Goal: Transaction & Acquisition: Book appointment/travel/reservation

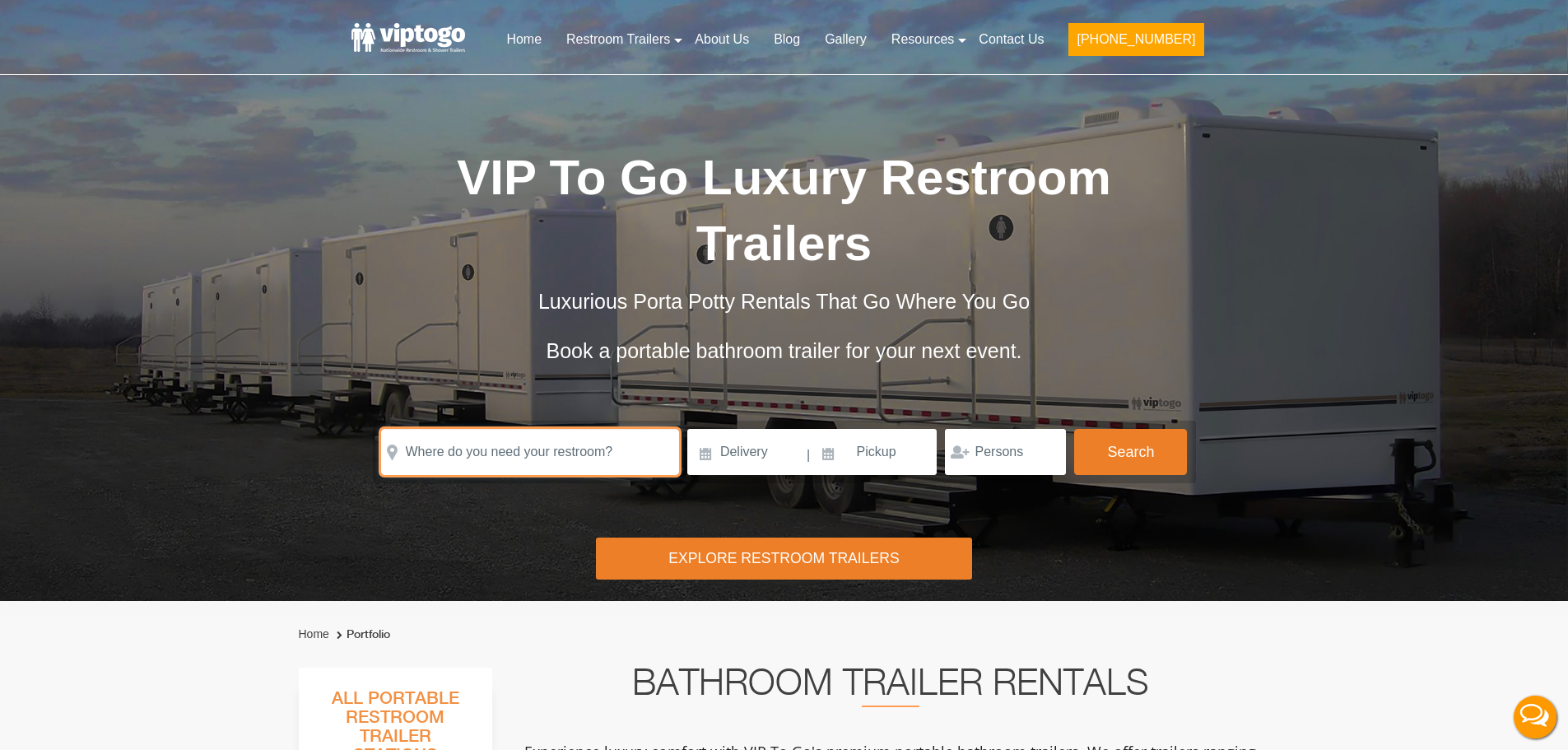
click at [493, 454] on input "text" at bounding box center [530, 452] width 298 height 47
click at [510, 448] on input "text" at bounding box center [530, 452] width 298 height 47
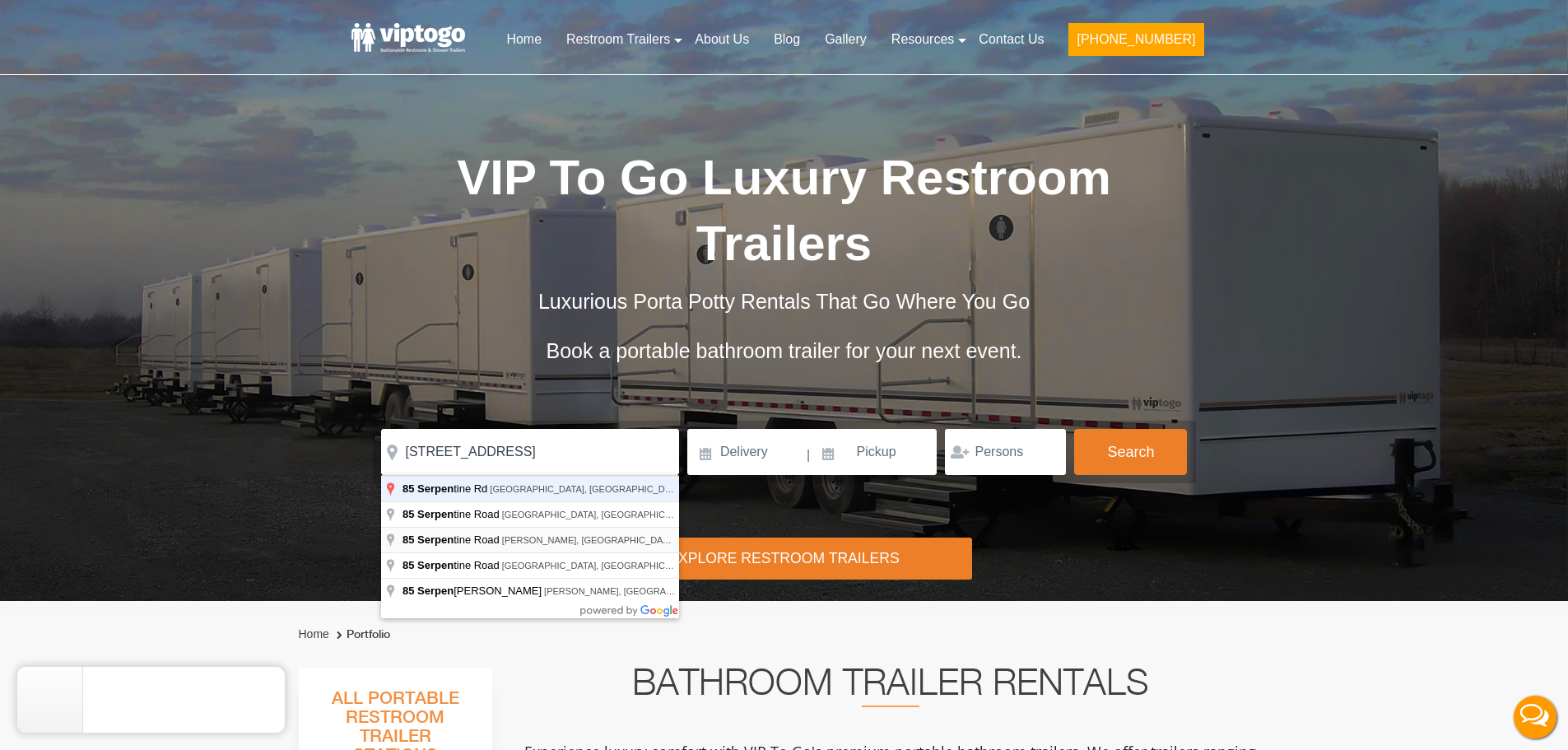
type input "85 Serpentine Road, Demarest, NJ, USA"
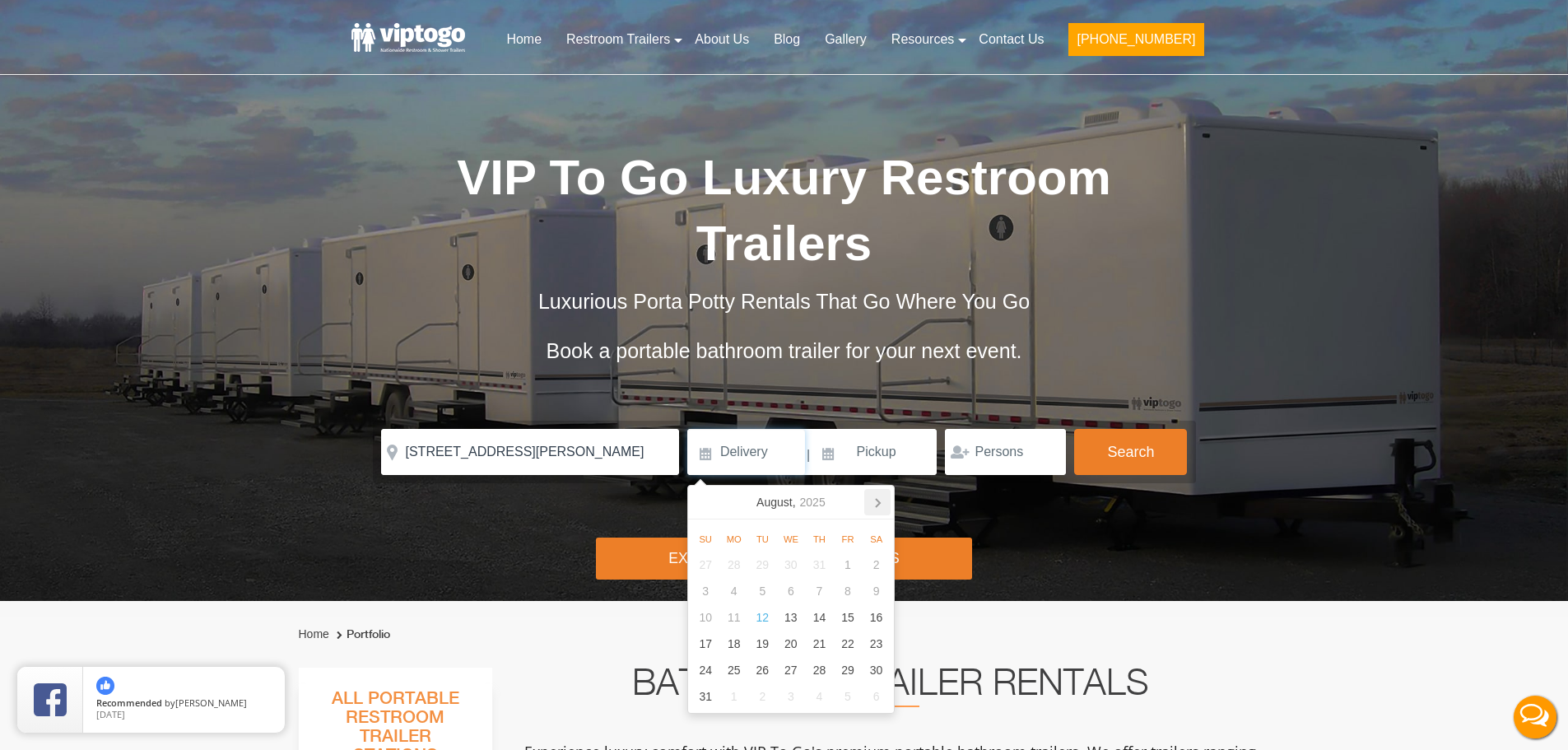
click at [883, 505] on icon at bounding box center [877, 502] width 26 height 26
click at [856, 617] on div "19" at bounding box center [848, 617] width 29 height 26
type input "09/19/2025"
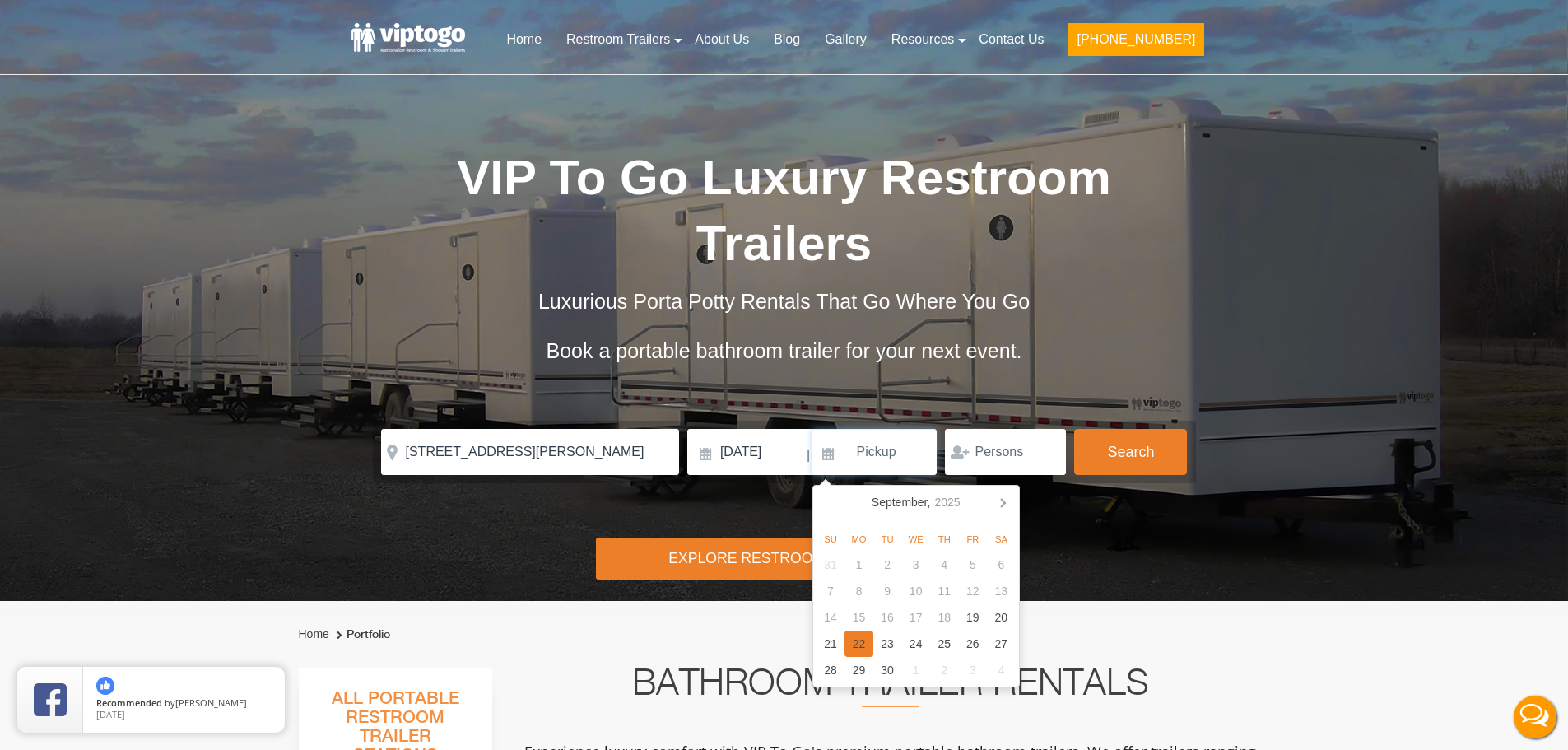
click at [857, 639] on div "22" at bounding box center [859, 643] width 29 height 26
type input "09/22/2025"
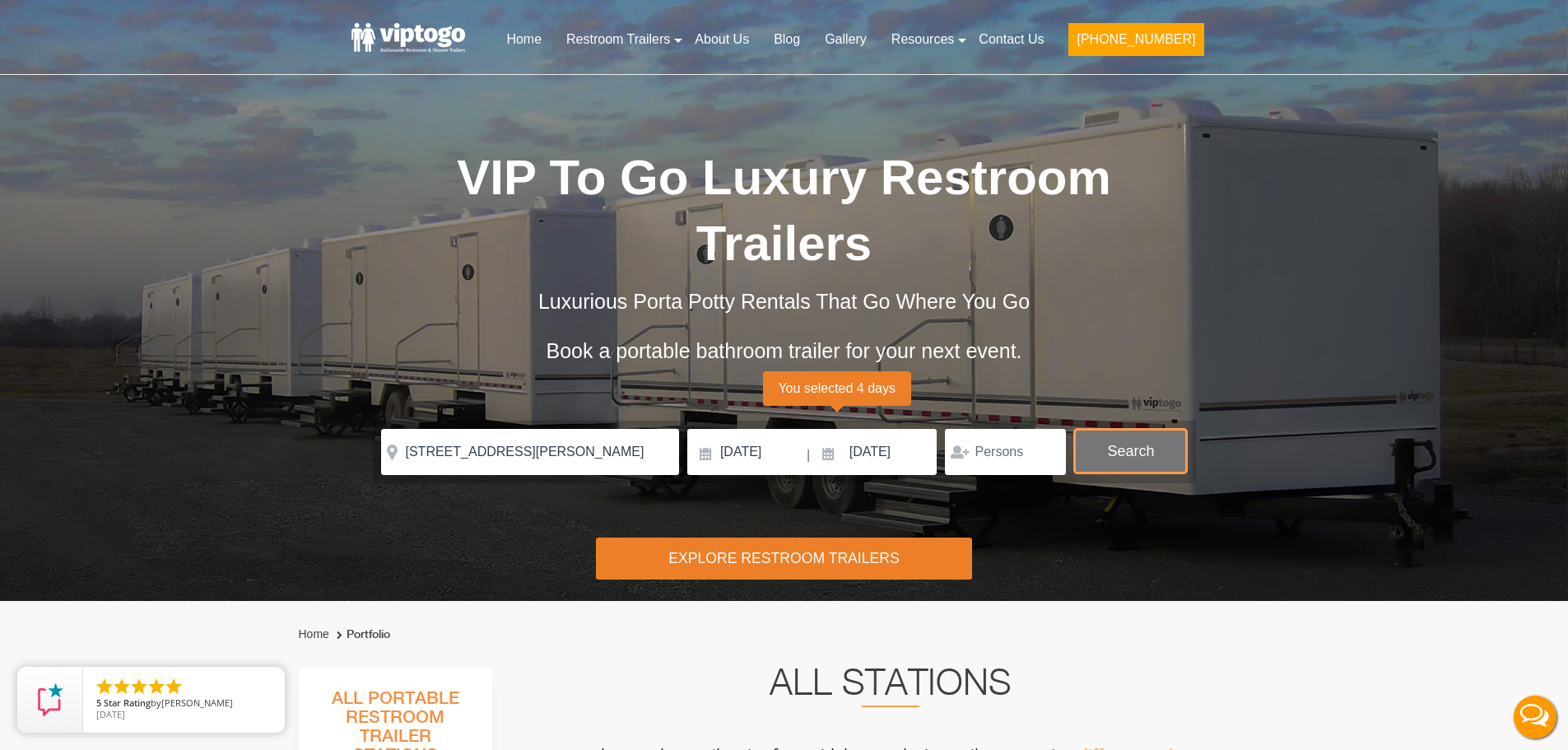
click at [1143, 464] on button "Search" at bounding box center [1131, 451] width 113 height 45
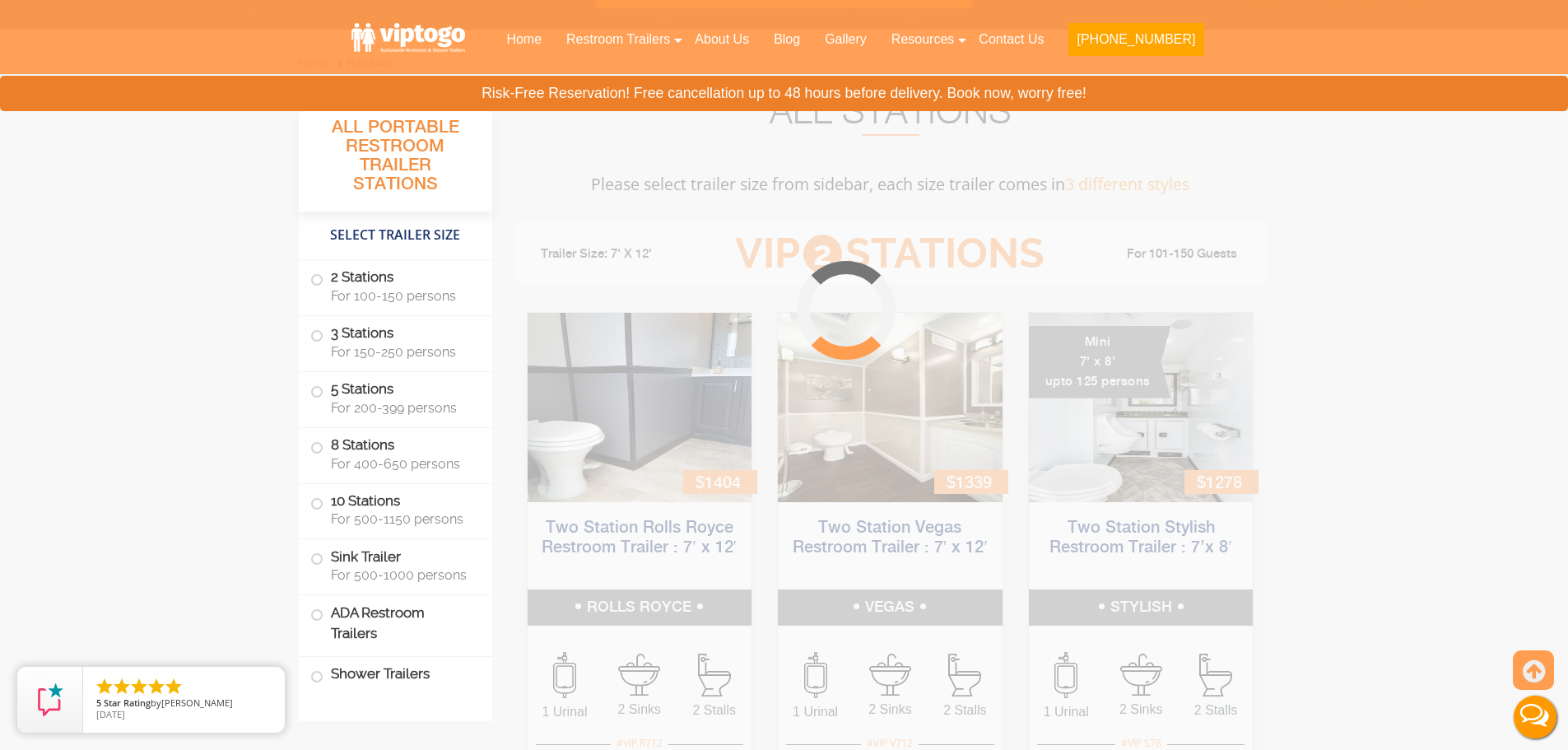
scroll to position [668, 0]
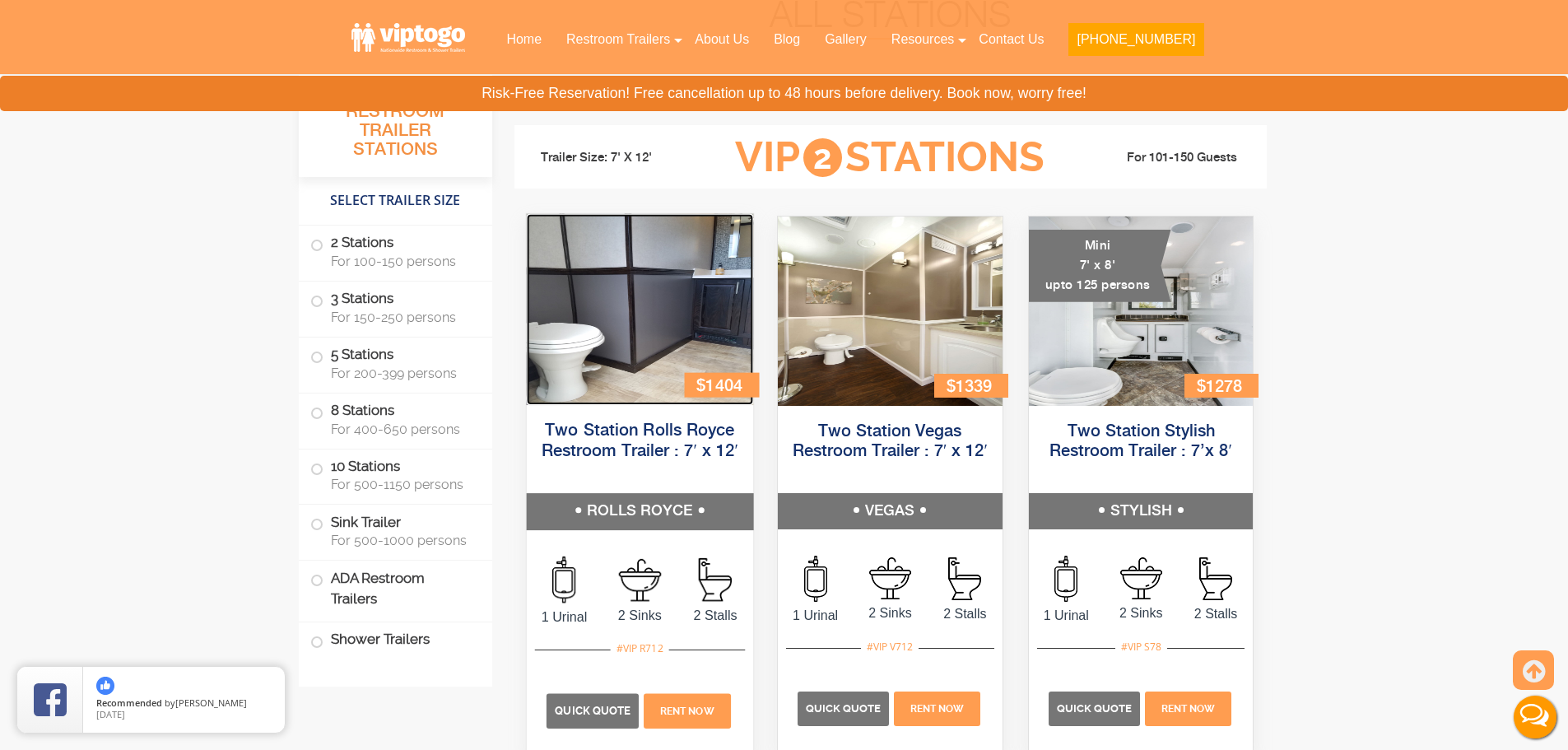
click at [682, 286] on img at bounding box center [639, 309] width 226 height 191
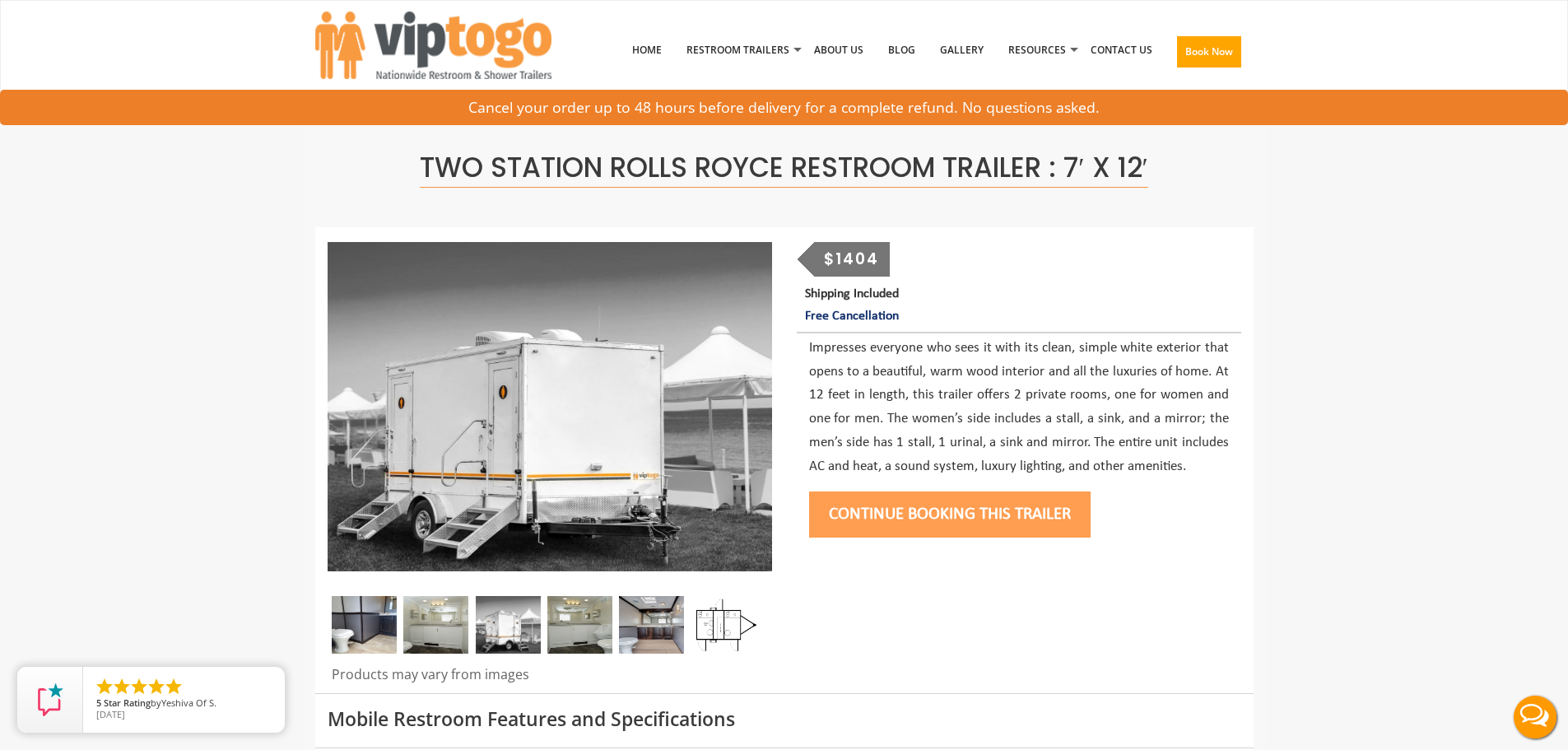
click at [971, 508] on button "Continue Booking this trailer" at bounding box center [950, 515] width 282 height 47
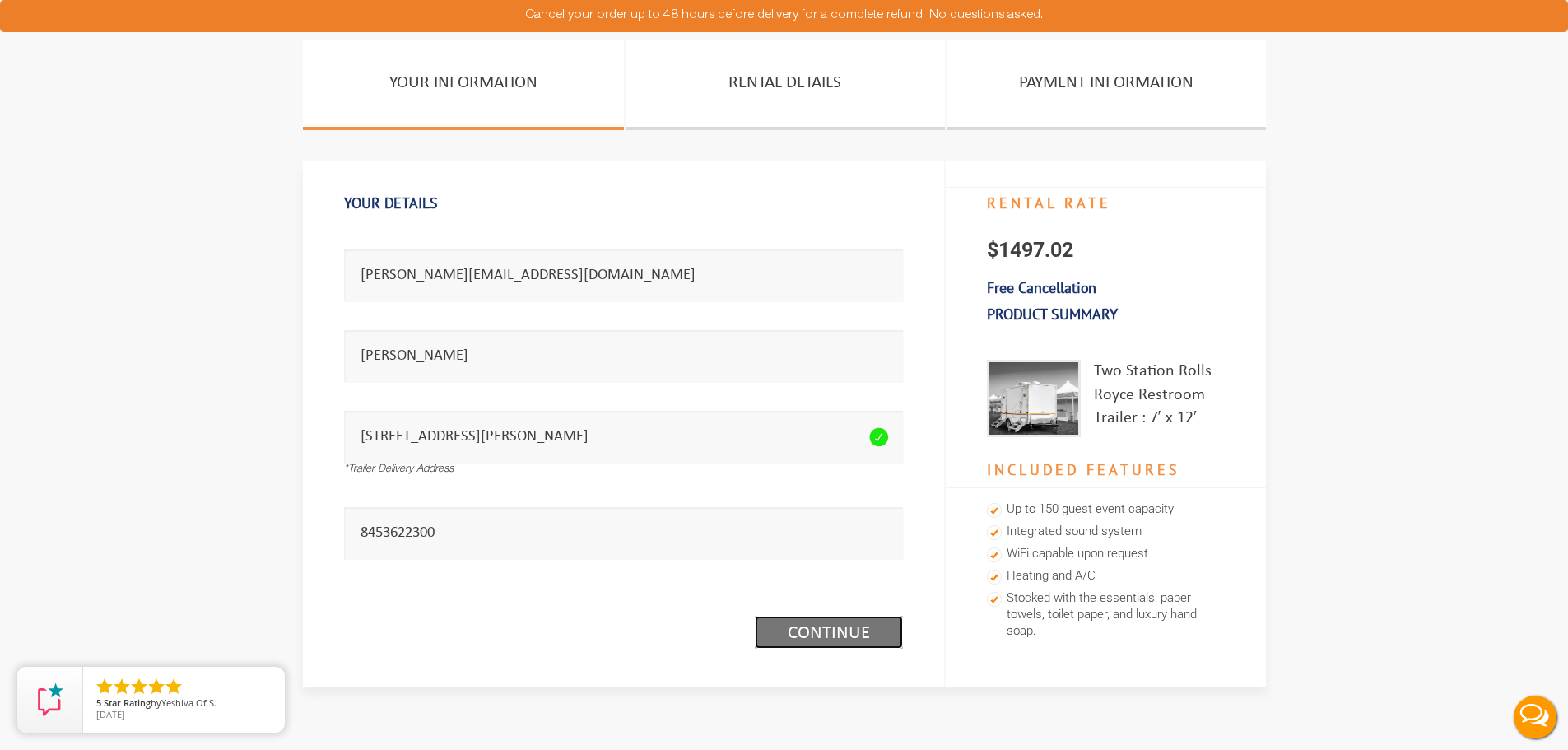
click at [831, 641] on link "Continue (1/3)" at bounding box center [828, 632] width 148 height 33
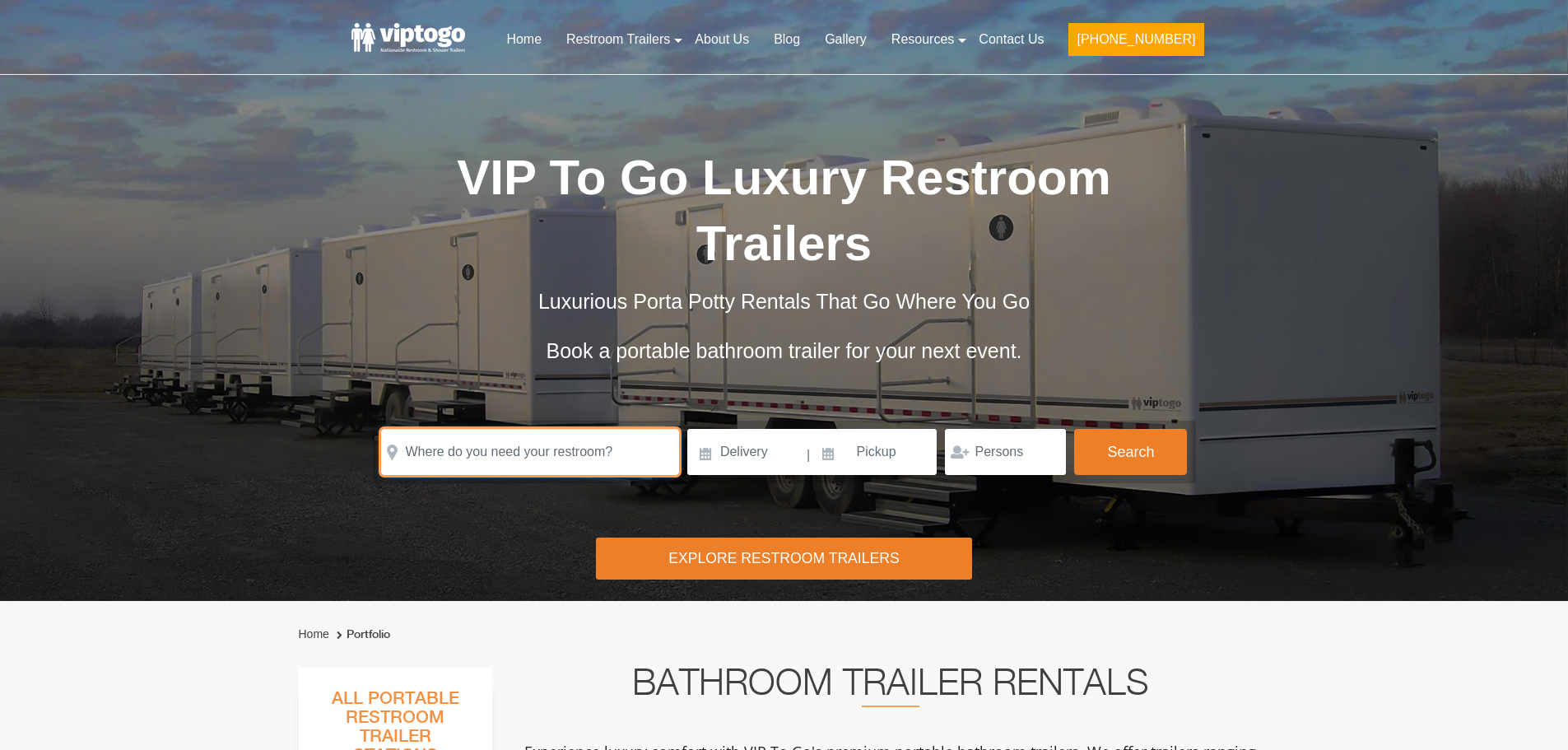
drag, startPoint x: 547, startPoint y: 430, endPoint x: 538, endPoint y: 449, distance: 21.0
click at [547, 433] on input "text" at bounding box center [530, 452] width 298 height 47
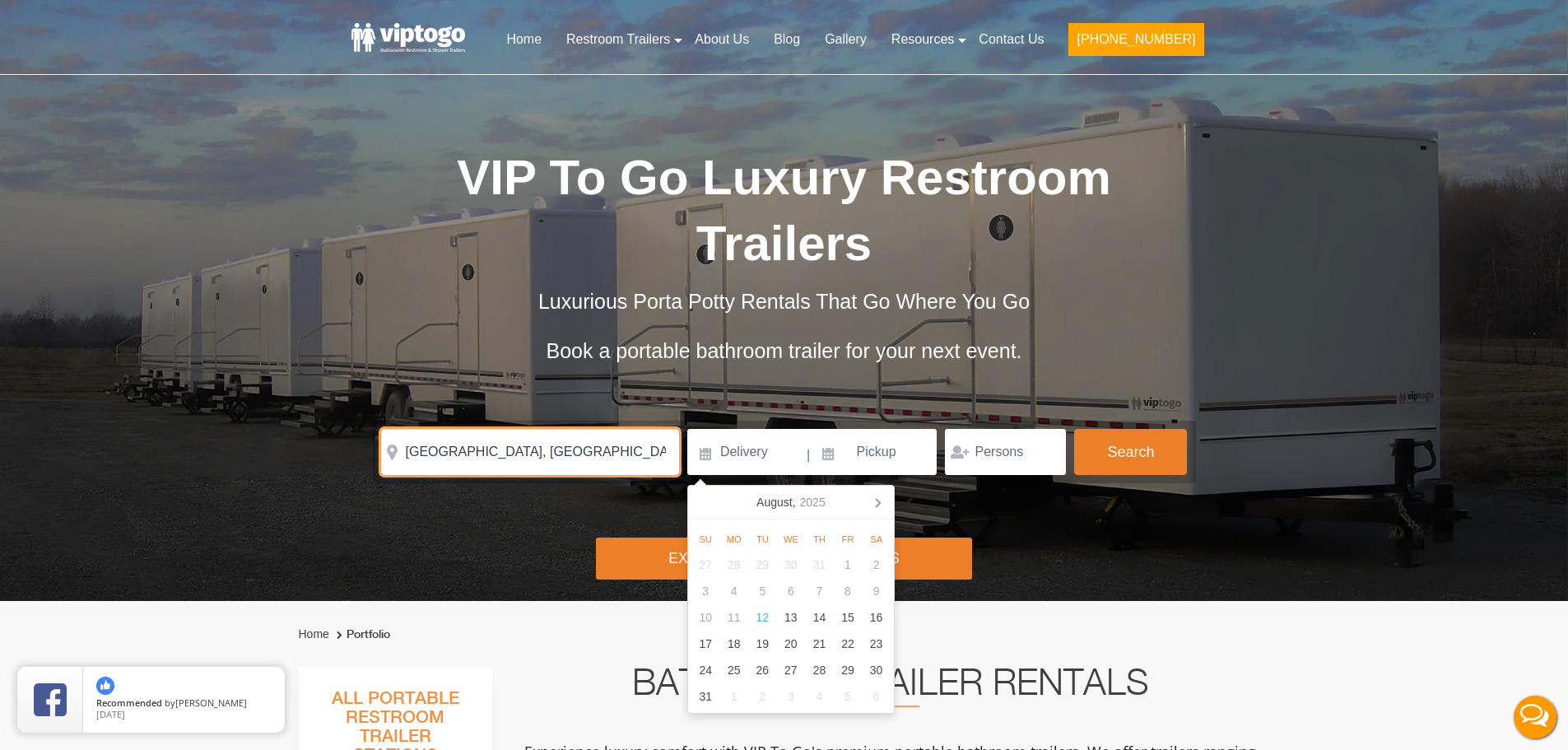
click at [572, 452] on input "Portland, CT 06480, USA" at bounding box center [530, 452] width 298 height 47
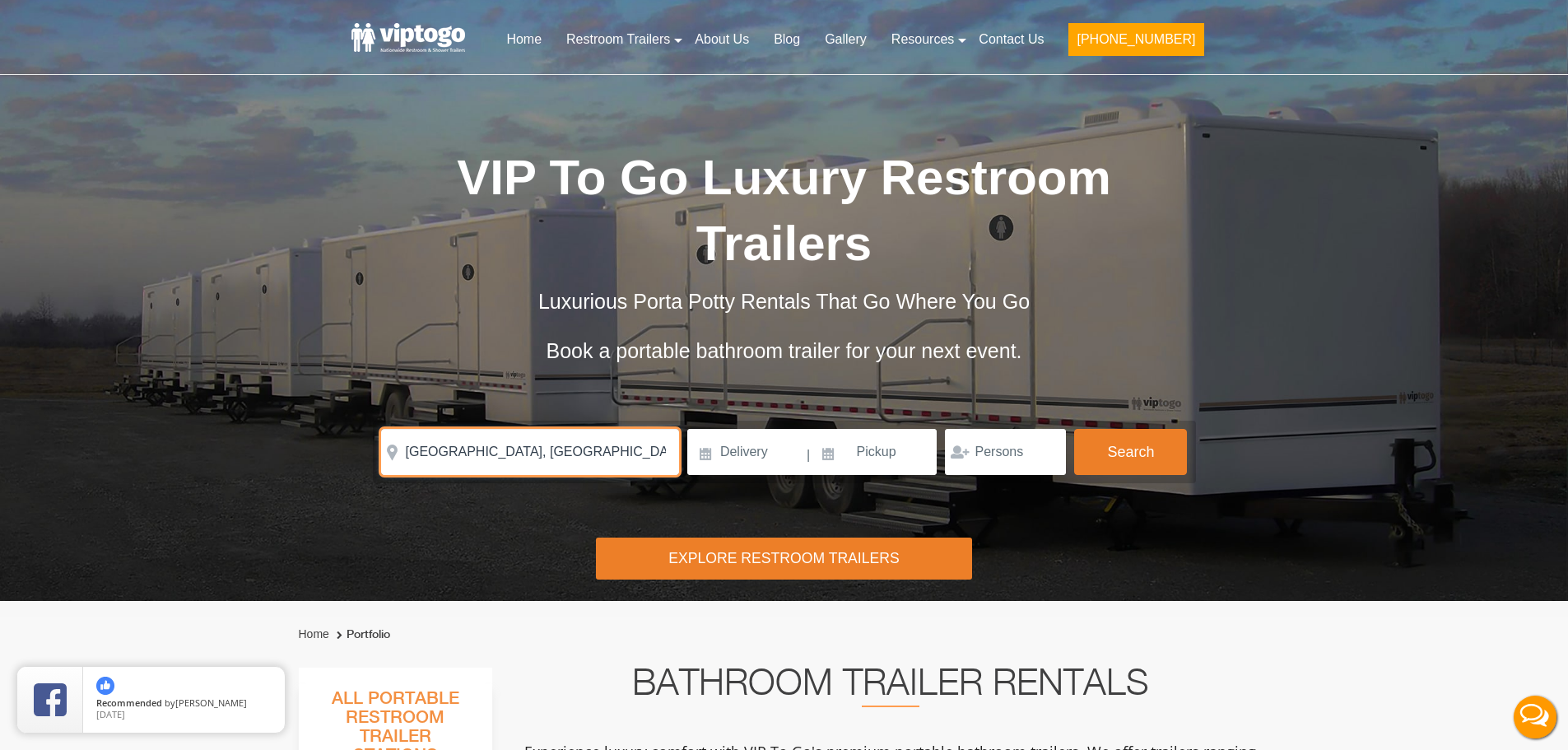
click at [572, 452] on input "Portland, CT 06480, USA" at bounding box center [530, 452] width 298 height 47
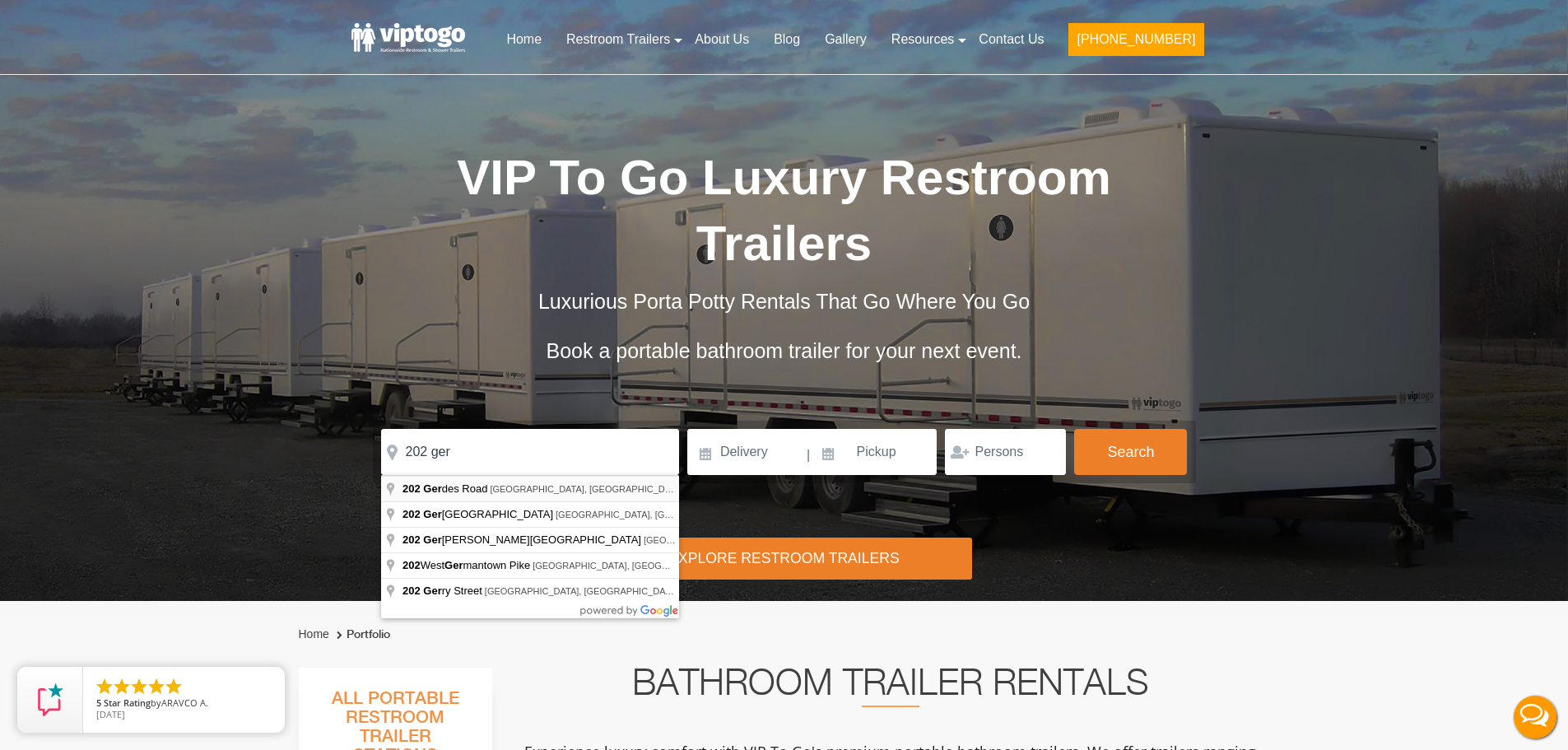
type input "202 Gerdes Road, New Canaan, CT, USA"
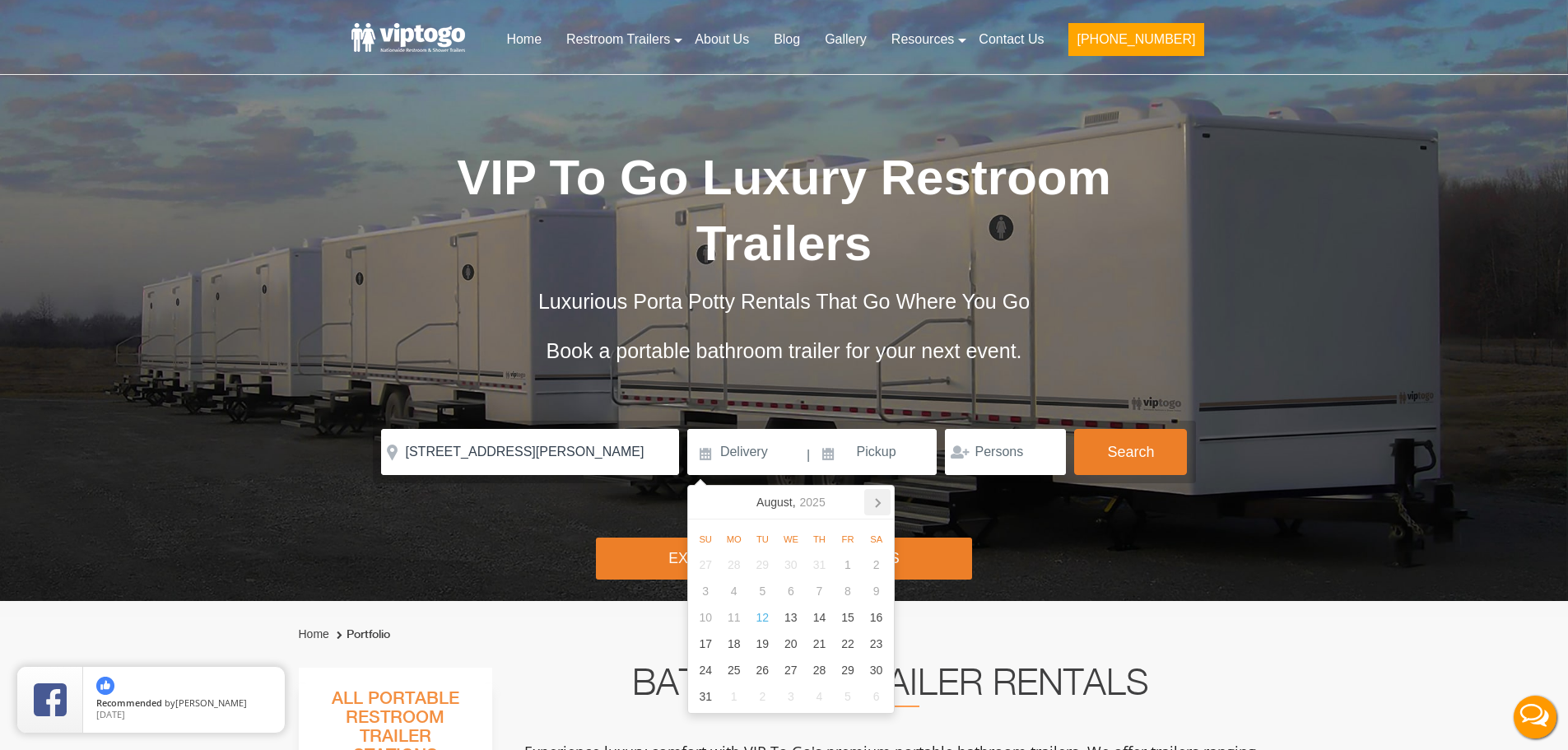
click at [872, 502] on icon at bounding box center [877, 502] width 26 height 26
click at [874, 501] on icon at bounding box center [877, 502] width 26 height 26
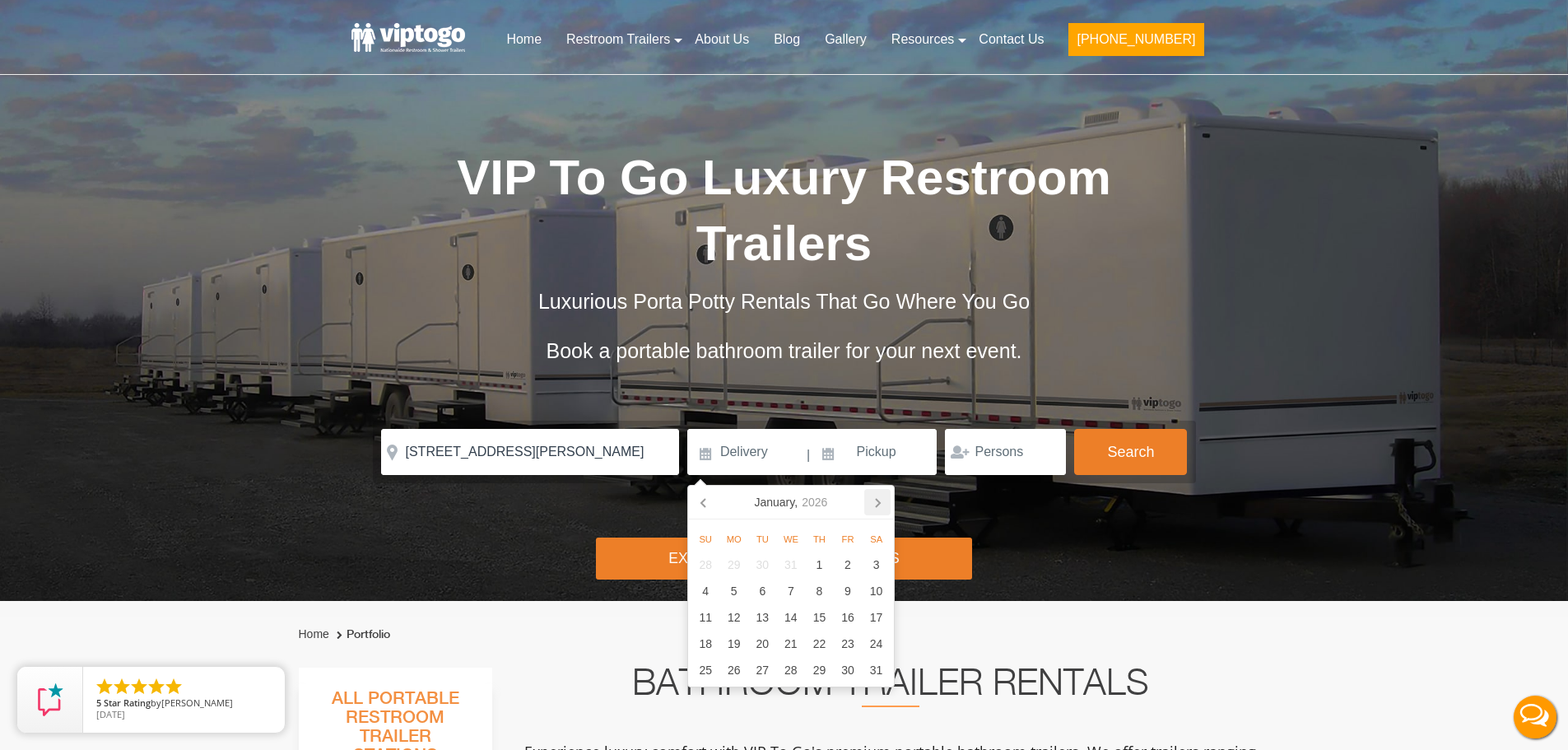
click at [874, 500] on icon at bounding box center [877, 502] width 26 height 26
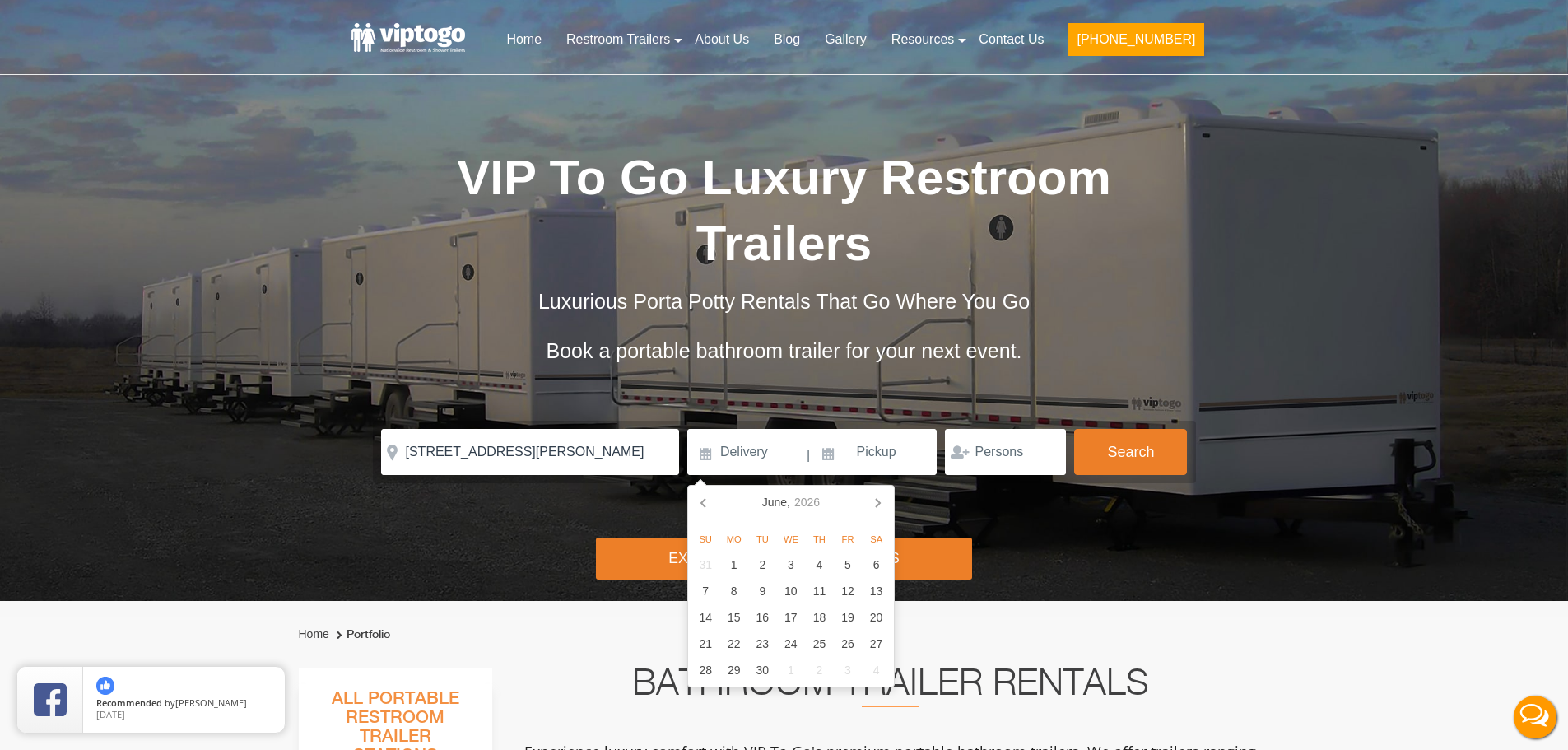
click at [874, 500] on icon at bounding box center [877, 502] width 26 height 26
click at [856, 589] on div "9" at bounding box center [848, 590] width 29 height 26
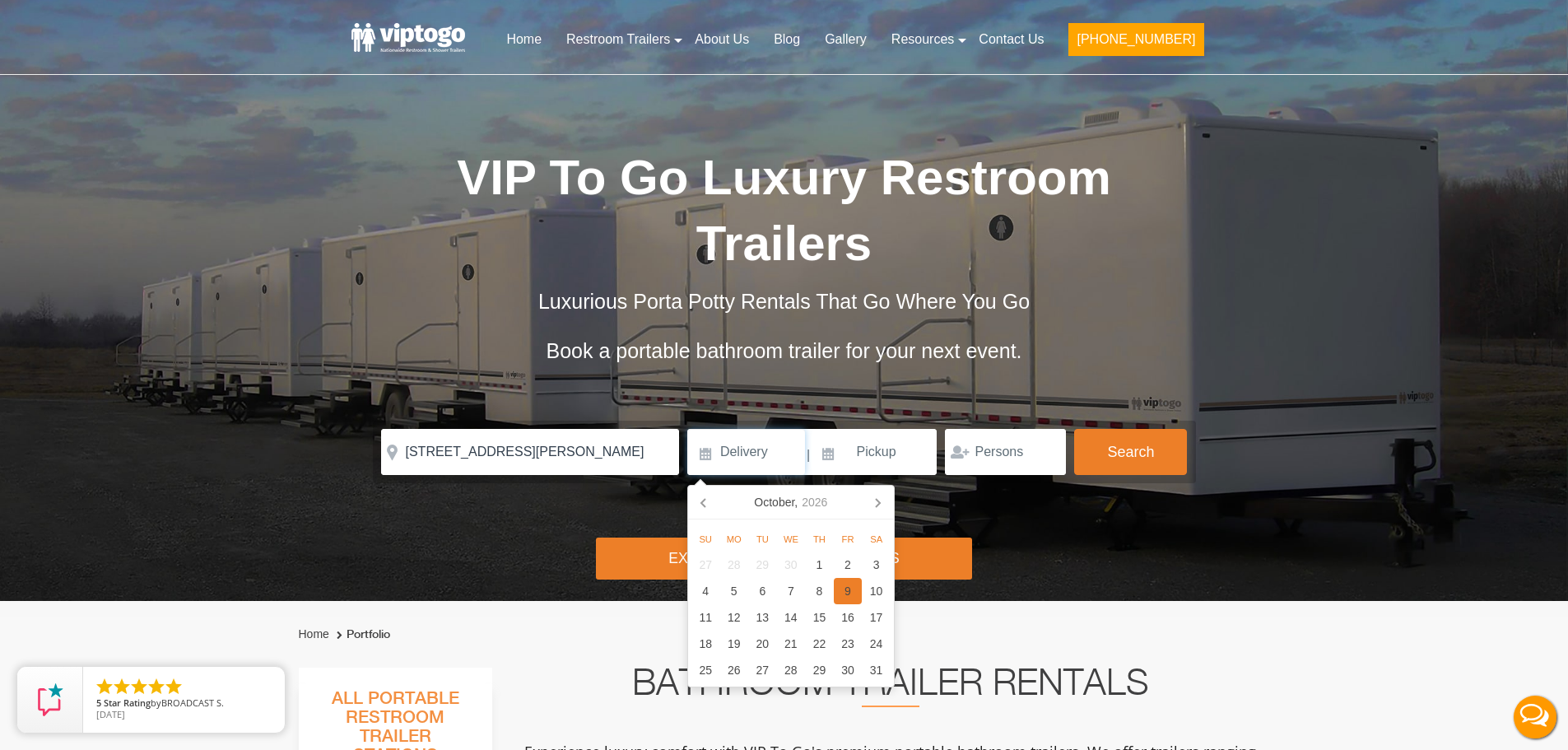
type input "[DATE]"
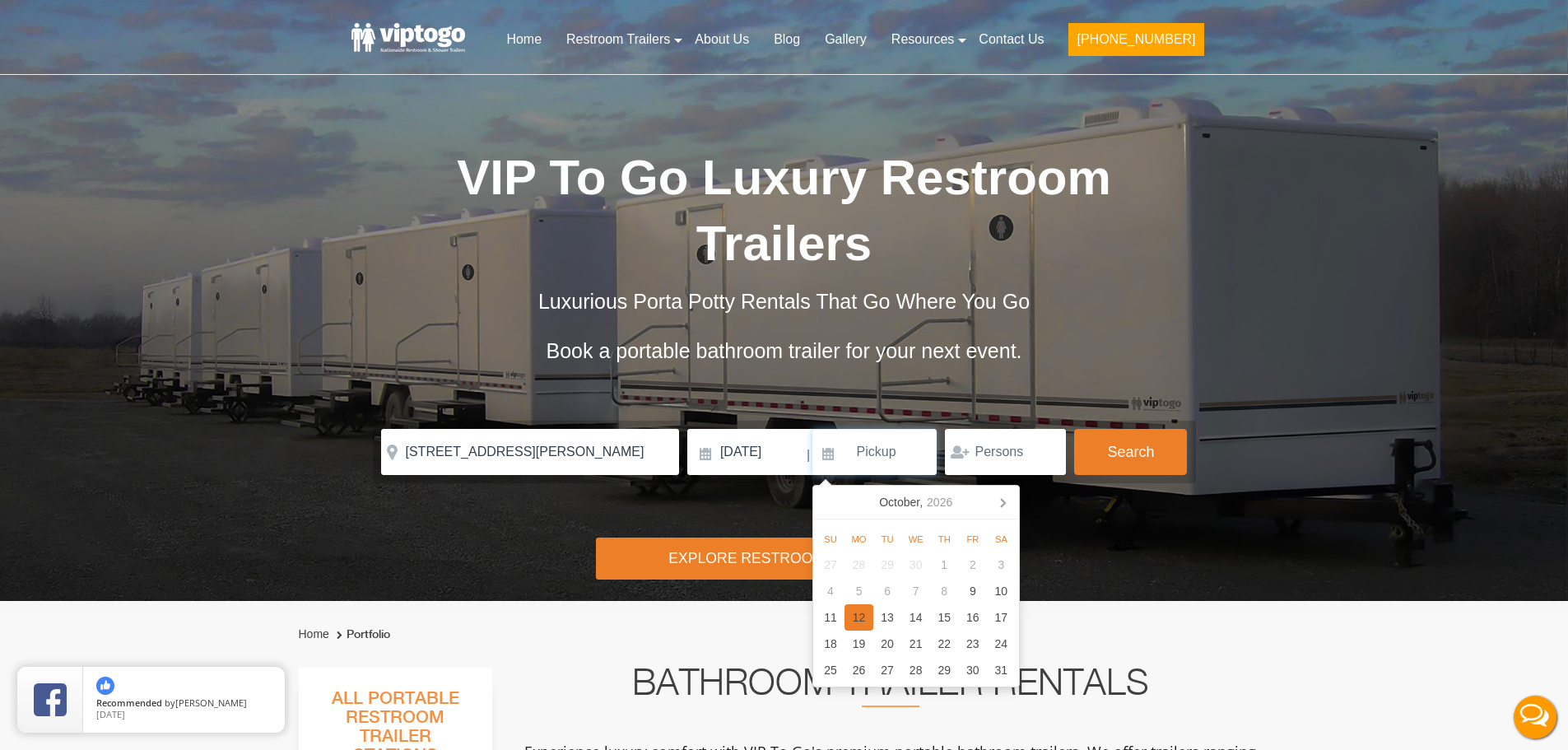
click at [855, 611] on div "12" at bounding box center [859, 617] width 29 height 26
type input "[DATE]"
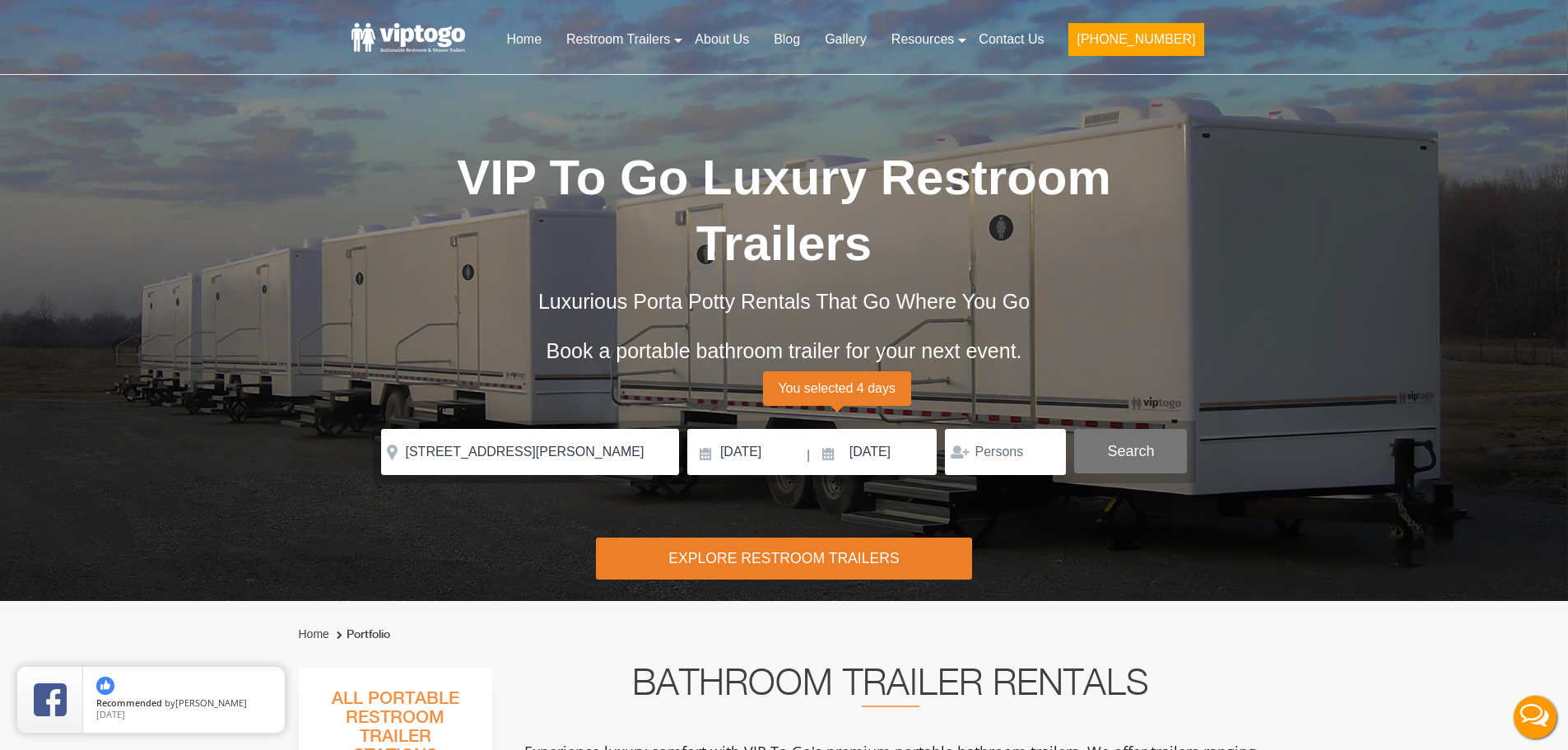
drag, startPoint x: 1138, startPoint y: 484, endPoint x: 1137, endPoint y: 455, distance: 29.0
click at [1138, 474] on div "Risk-Free Reservation! Free cancellation up to 48 hours before delivery. Book n…" at bounding box center [784, 300] width 1568 height 601
click at [1137, 455] on button "Search" at bounding box center [1131, 451] width 113 height 45
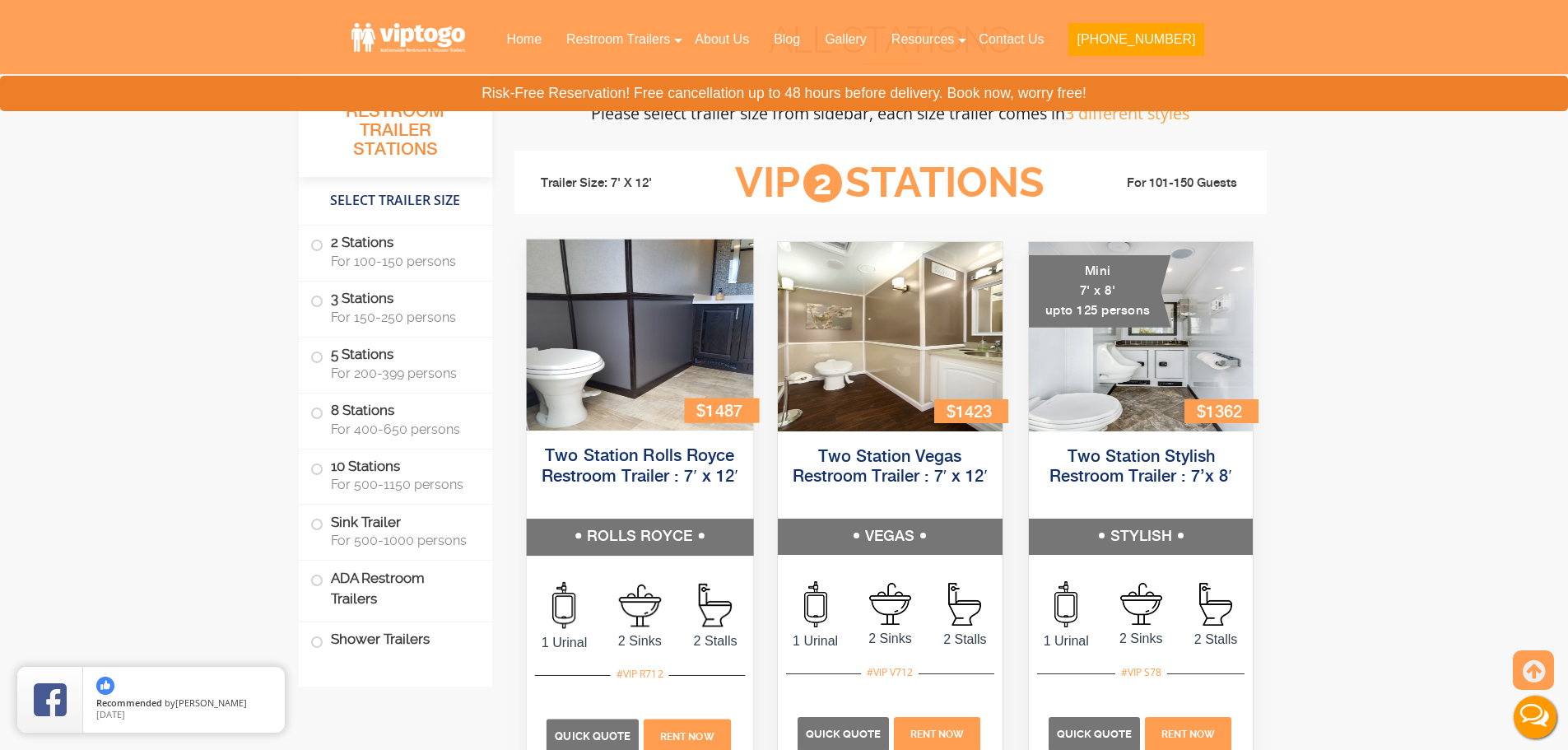
scroll to position [668, 0]
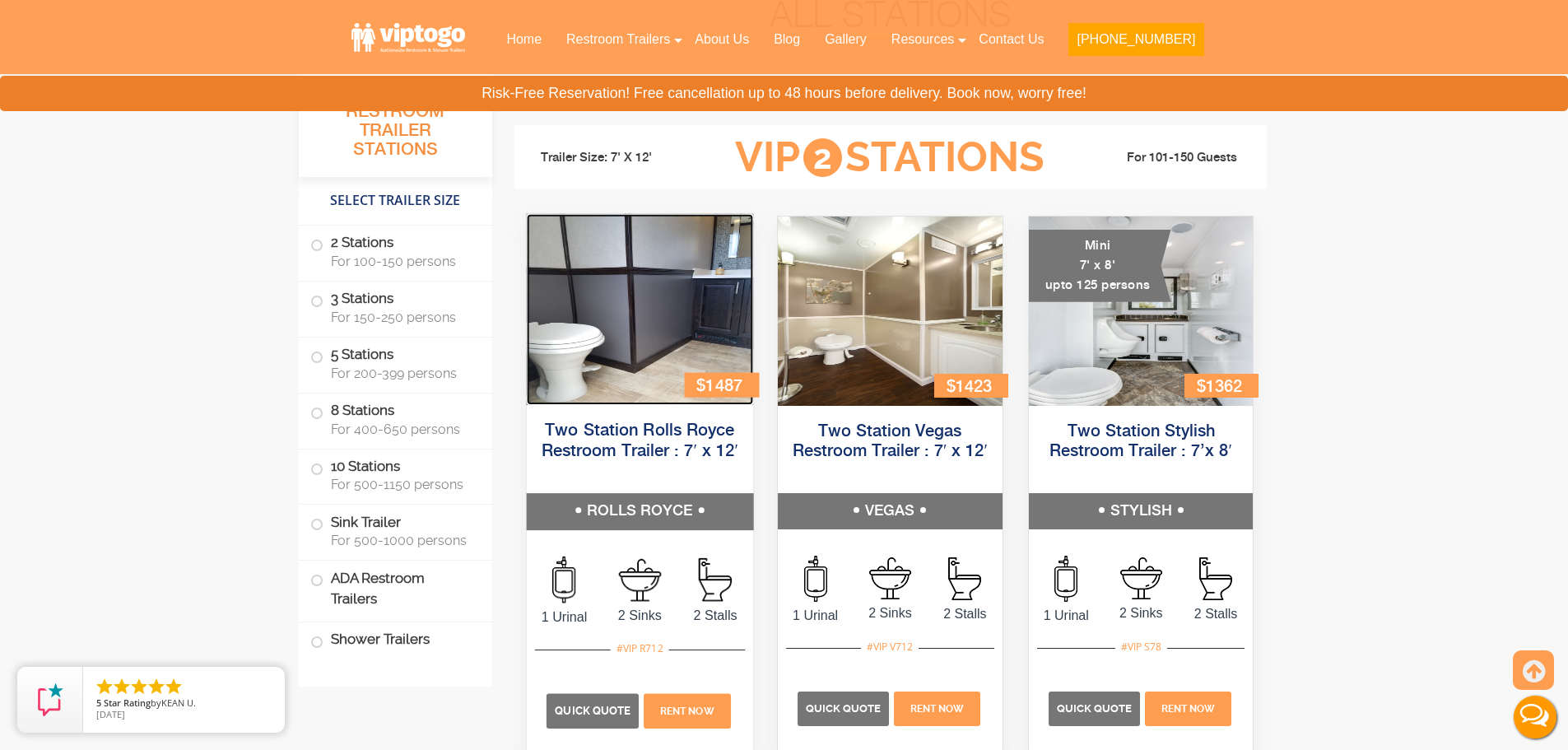
click at [662, 309] on img at bounding box center [639, 309] width 226 height 191
click at [620, 325] on img at bounding box center [639, 309] width 226 height 191
click at [607, 709] on span "Quick Quote" at bounding box center [592, 711] width 76 height 13
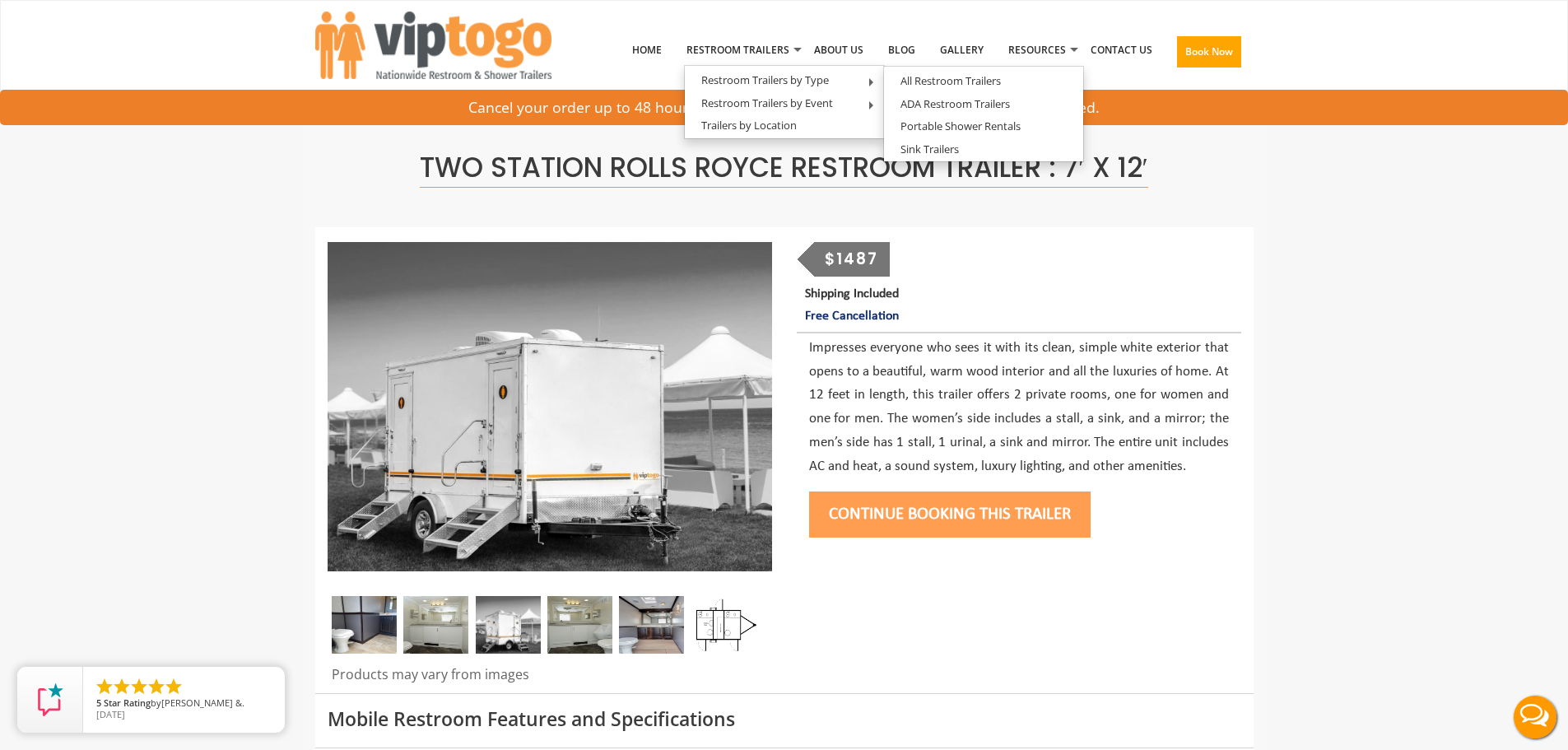
click at [962, 515] on button "Continue Booking this trailer" at bounding box center [950, 515] width 282 height 47
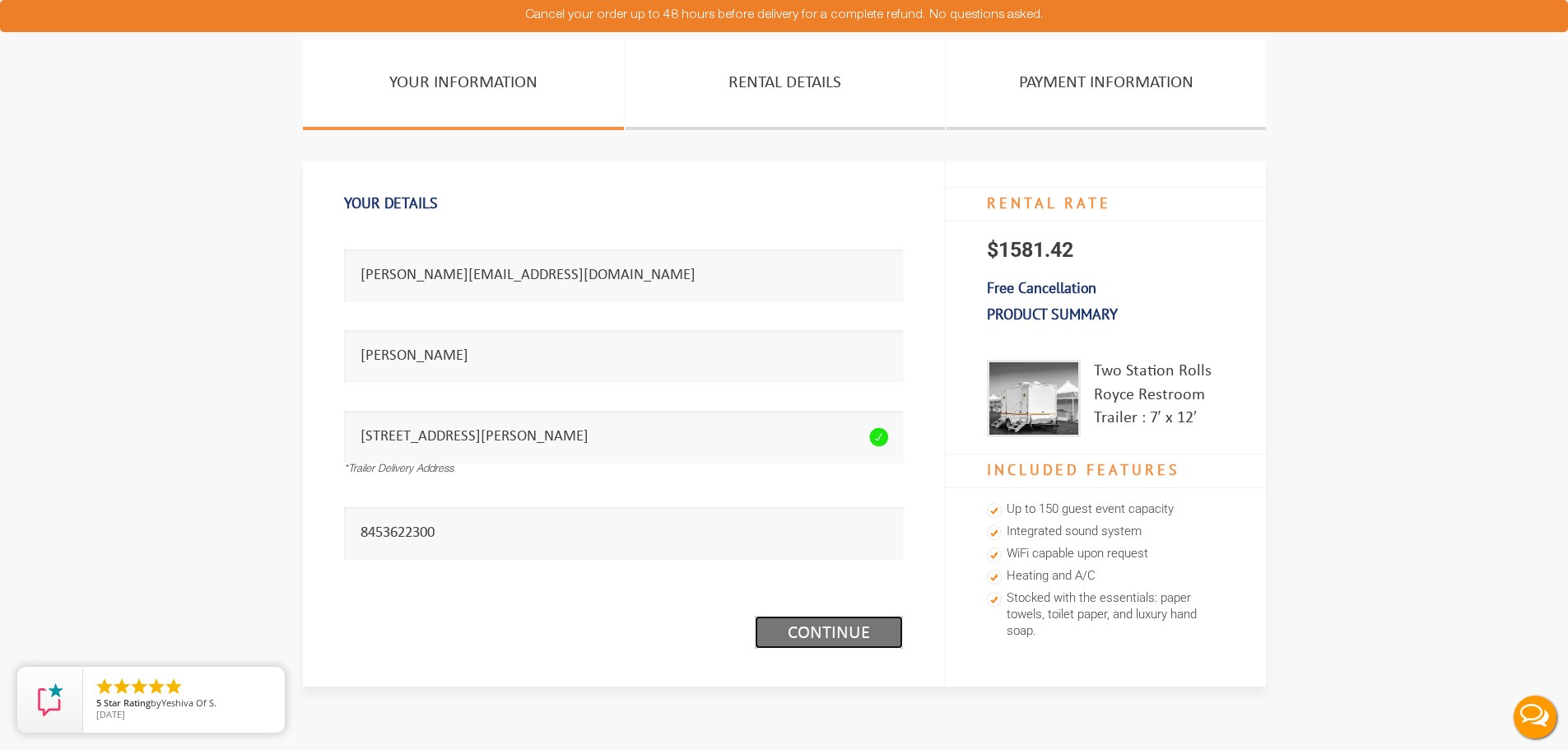
click at [837, 639] on link "Continue (1/3)" at bounding box center [828, 632] width 148 height 33
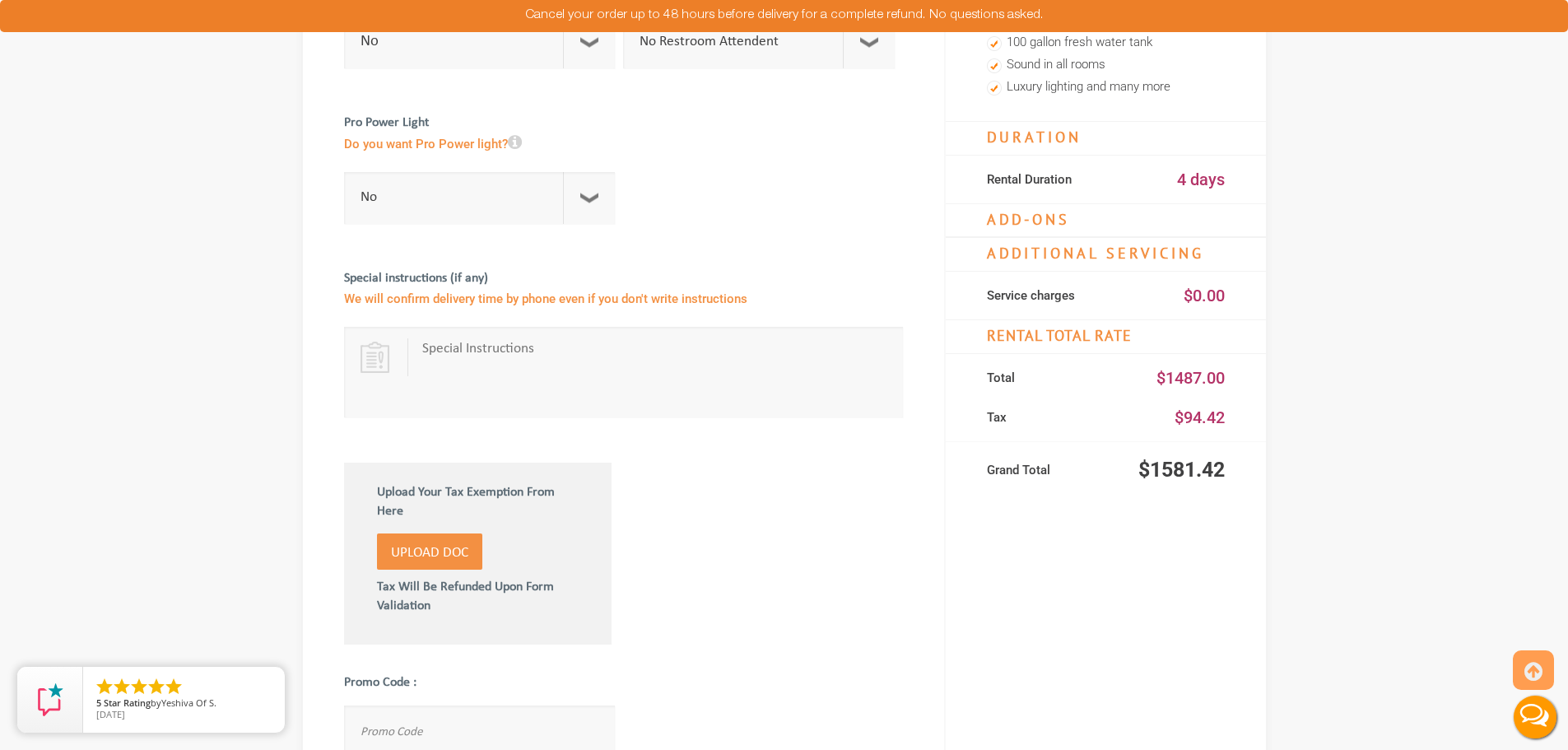
scroll to position [741, 0]
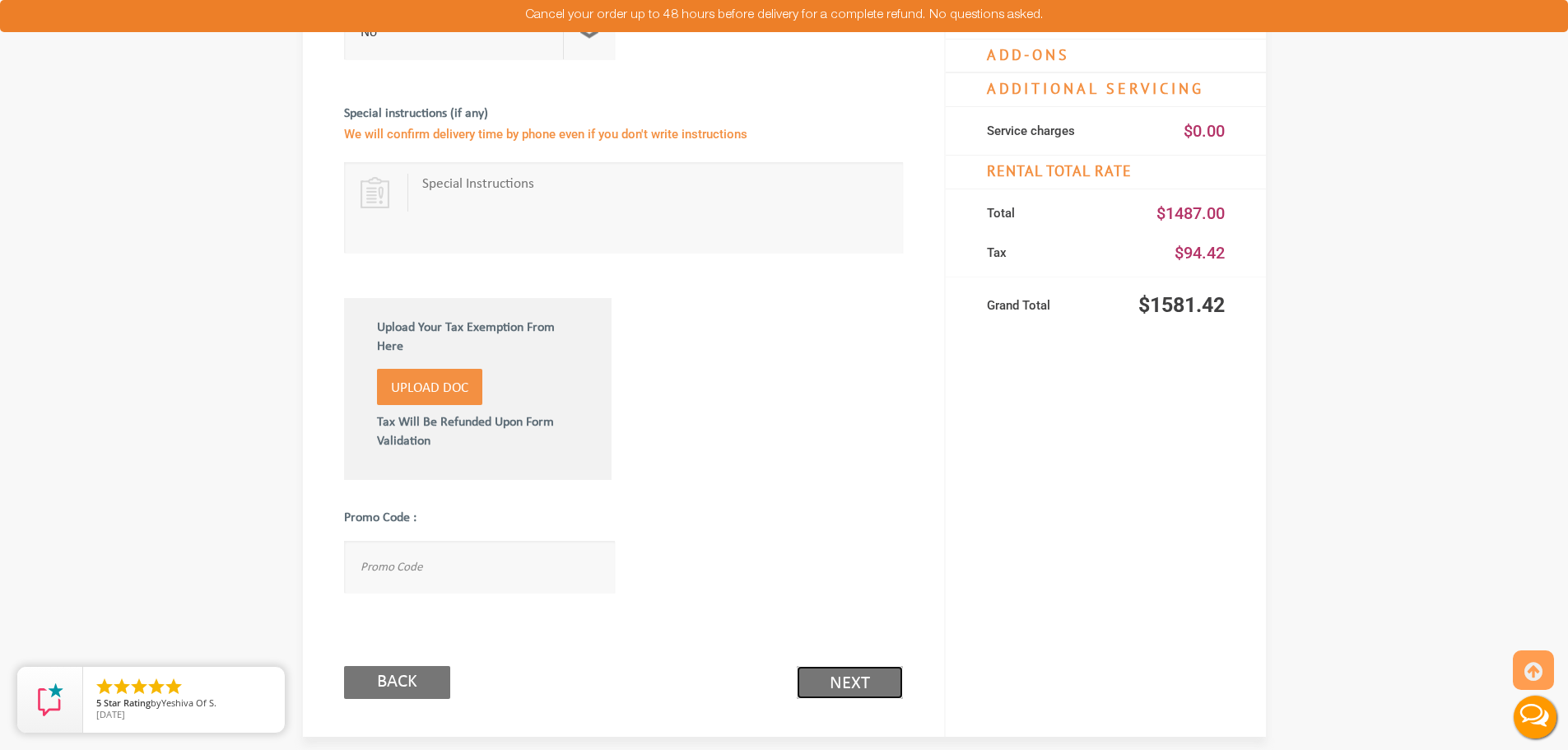
click at [863, 689] on link "Next (2/3)" at bounding box center [850, 682] width 106 height 33
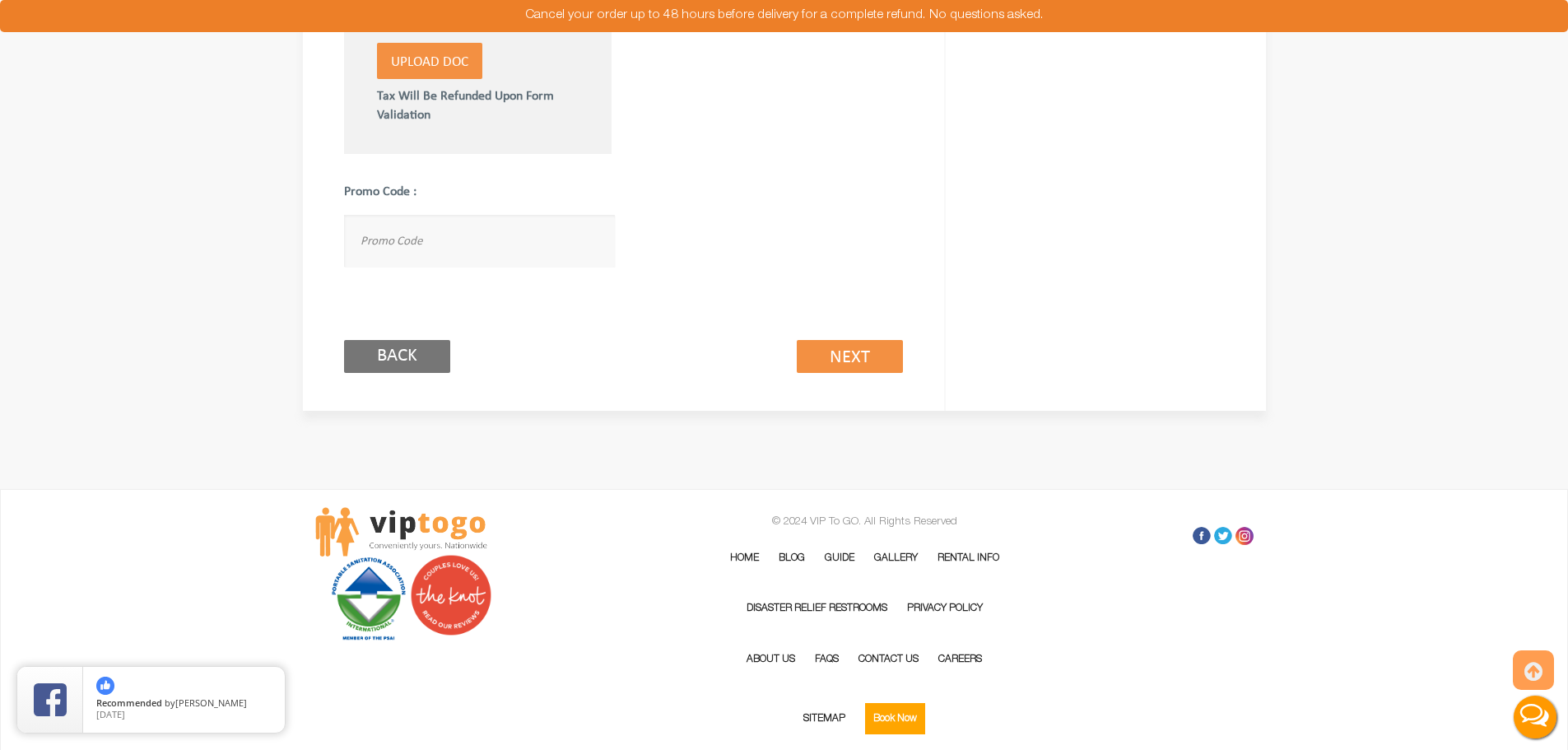
scroll to position [1068, 0]
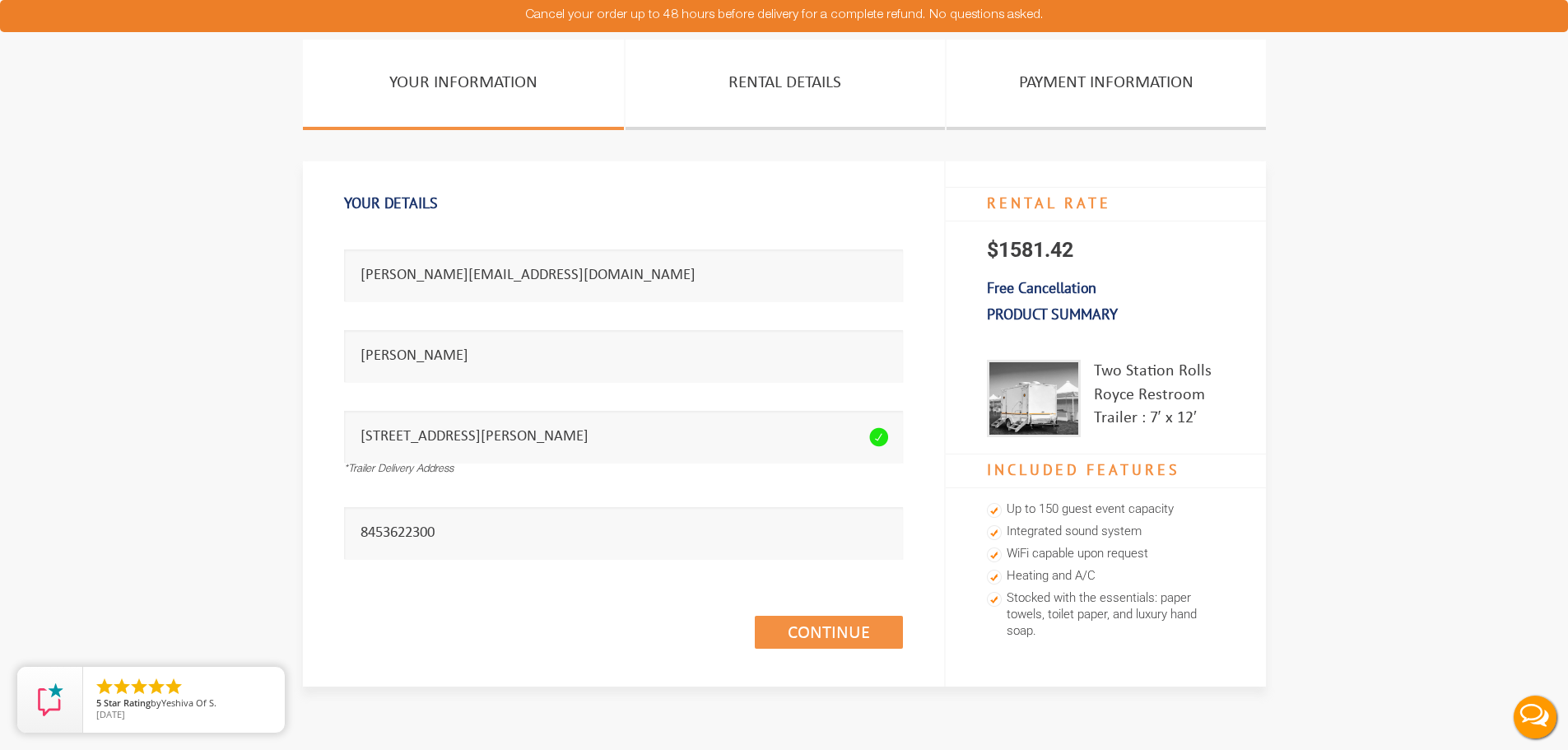
click at [336, 403] on div "Your Details Email address seems invalid. MICHELLEO@zGMAIL.COM Full Name is req…" at bounding box center [624, 423] width 642 height 525
click at [841, 637] on link "Continue (1/3)" at bounding box center [828, 632] width 148 height 33
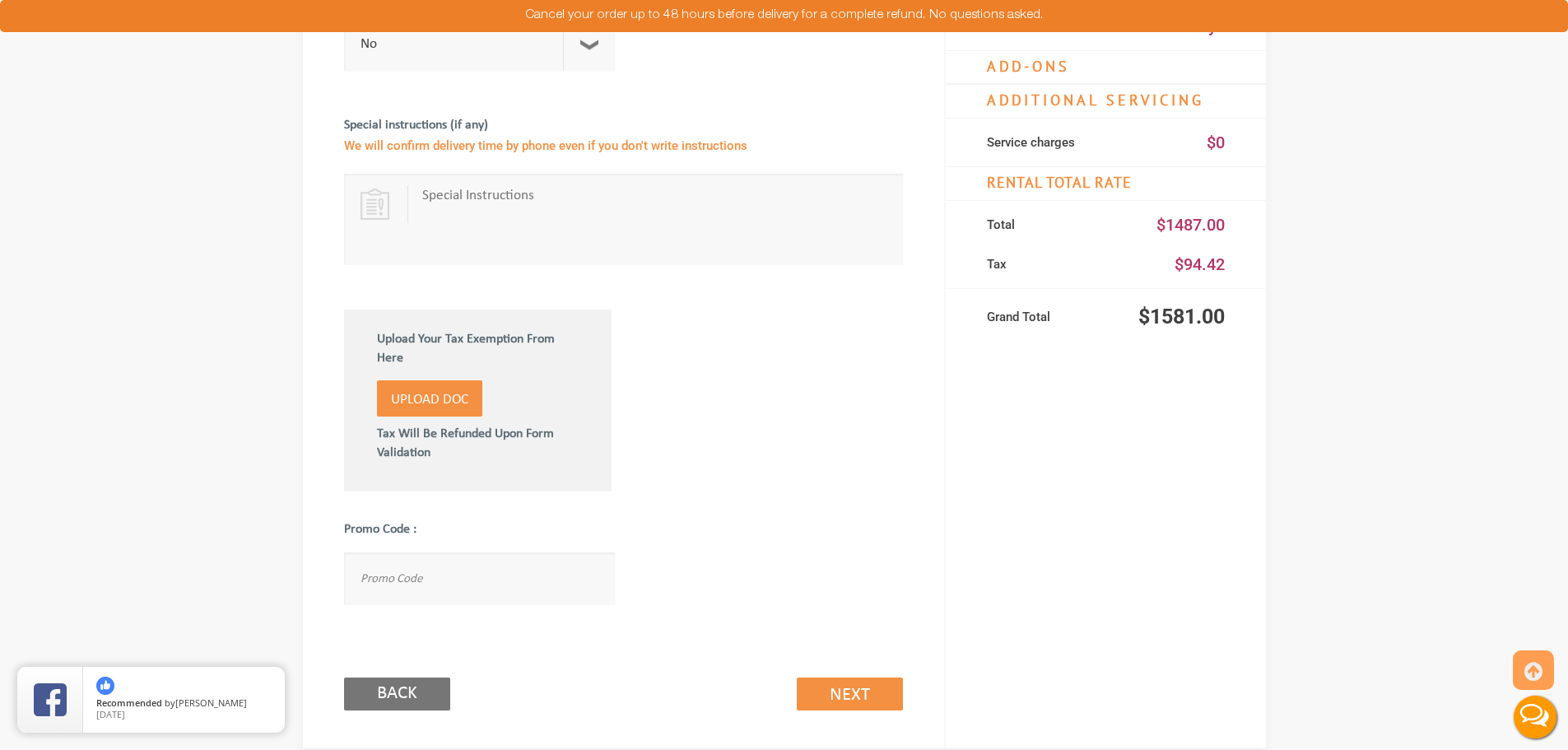
scroll to position [741, 0]
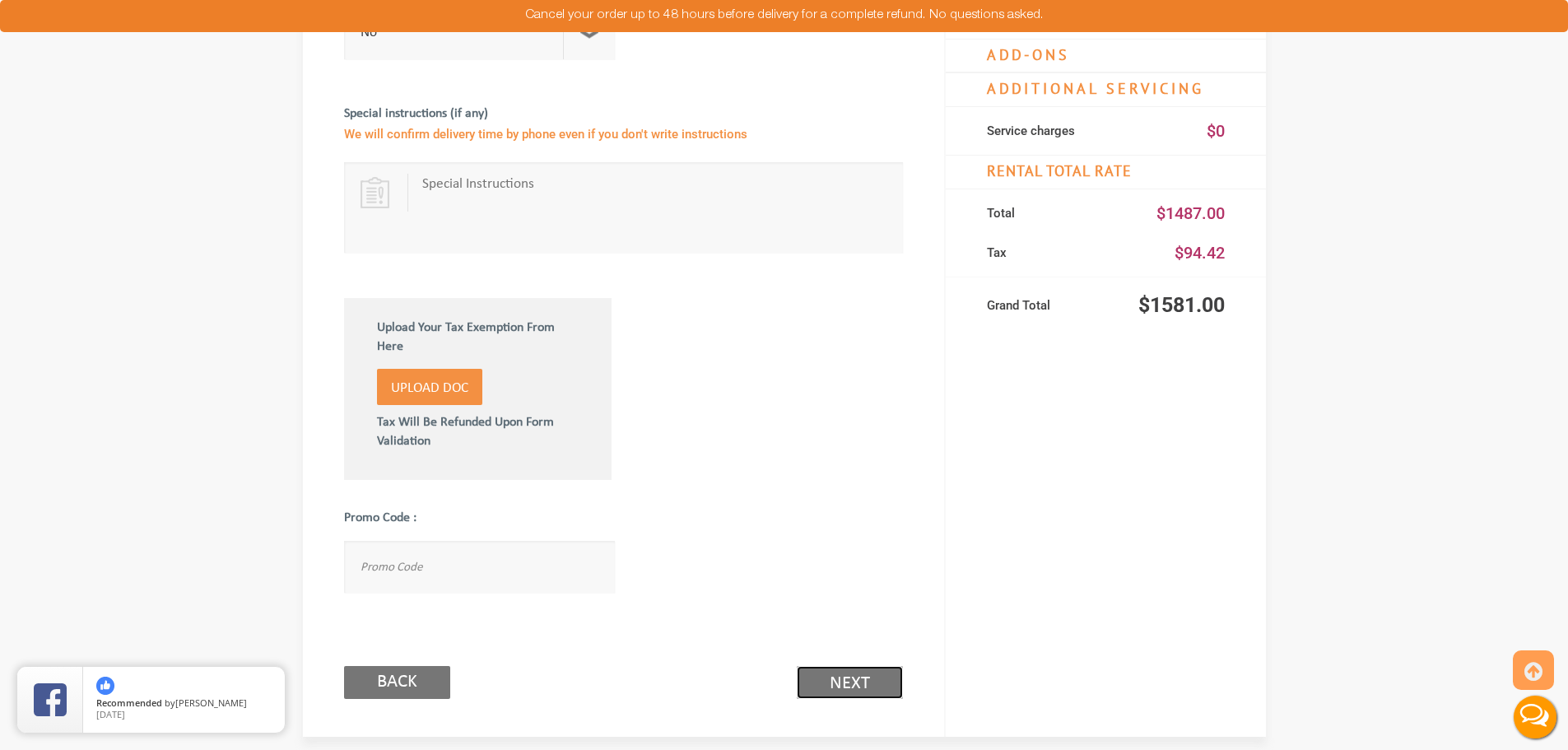
click at [857, 673] on link "Next (2/3)" at bounding box center [850, 682] width 106 height 33
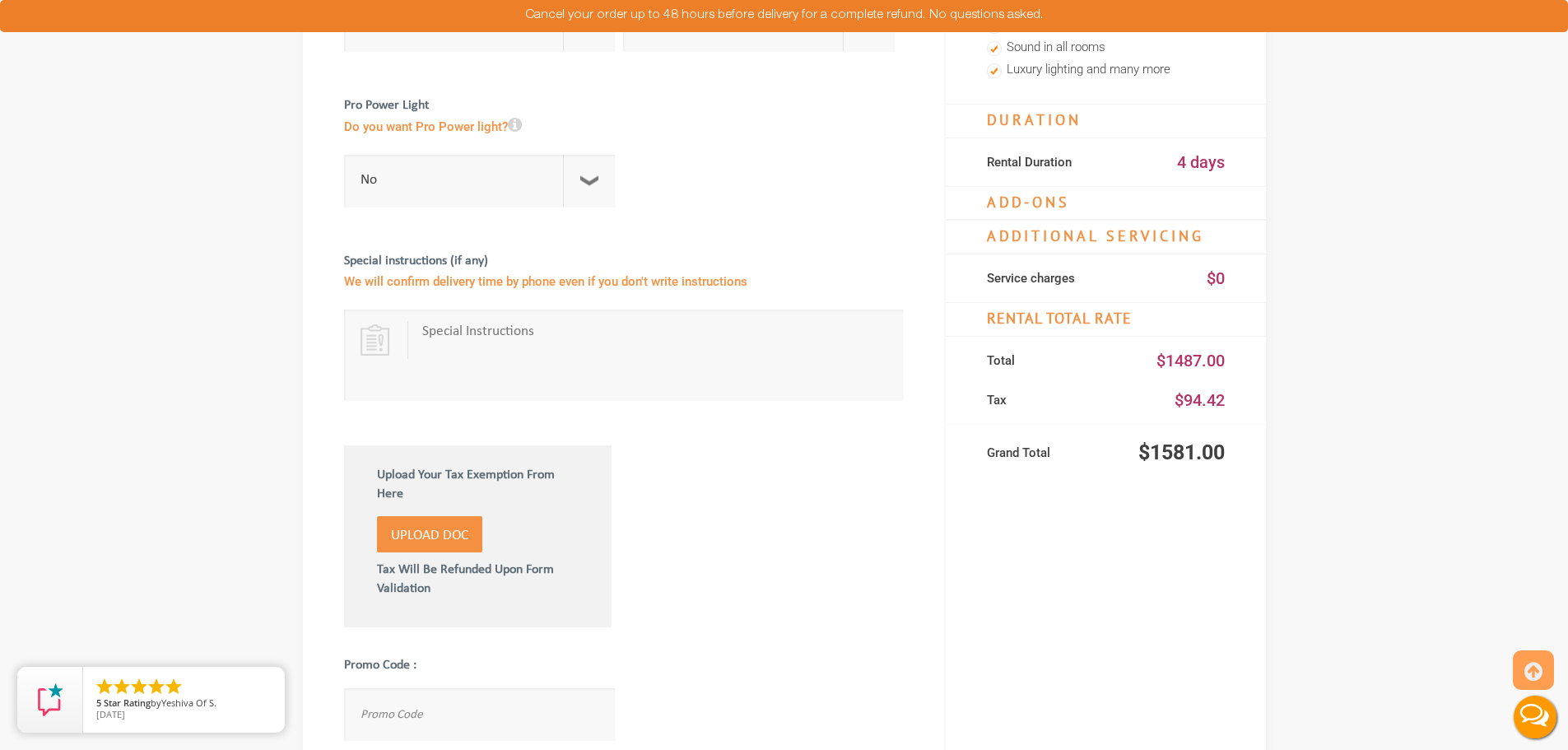
scroll to position [329, 0]
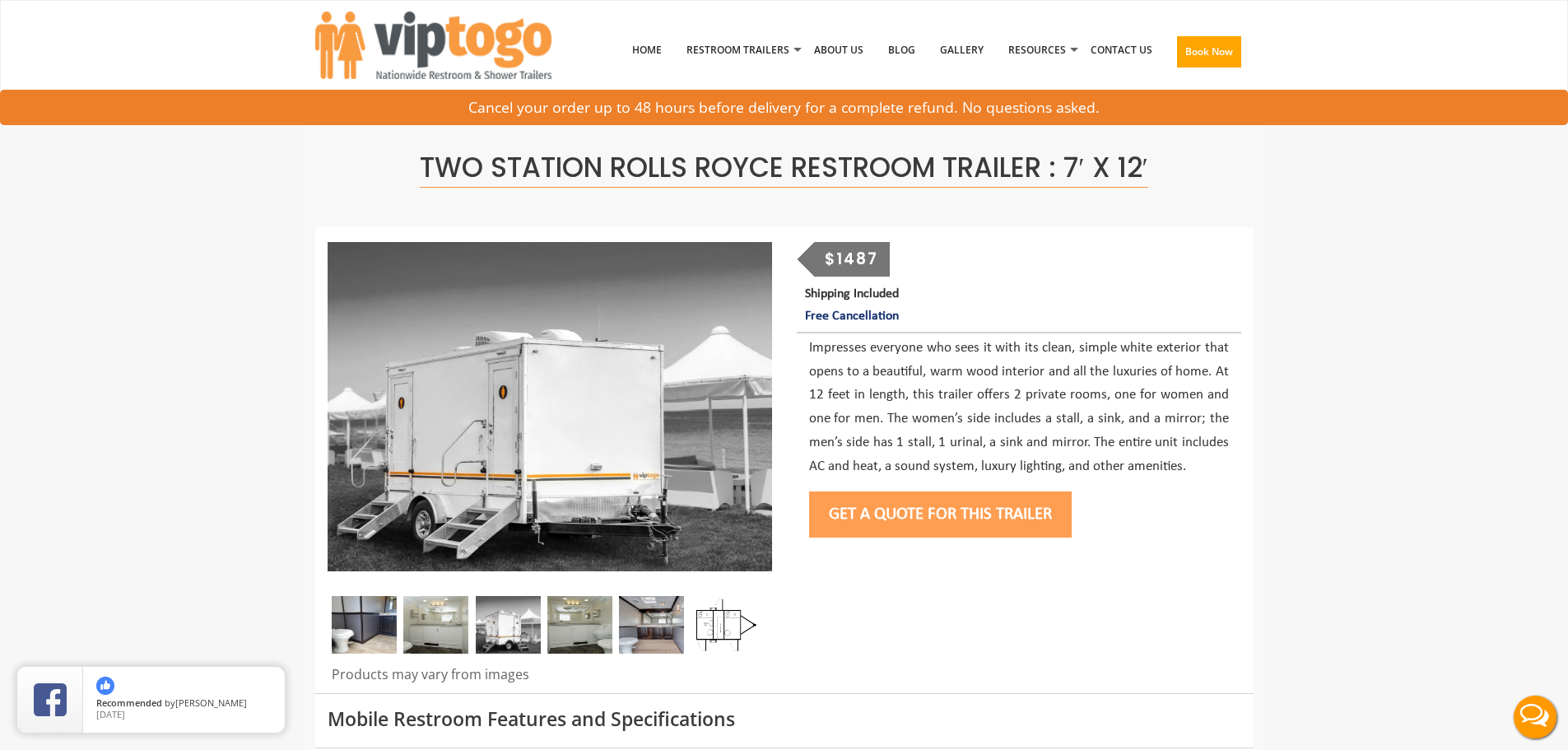
click at [1011, 515] on button "Get a Quote for this Trailer" at bounding box center [940, 515] width 263 height 47
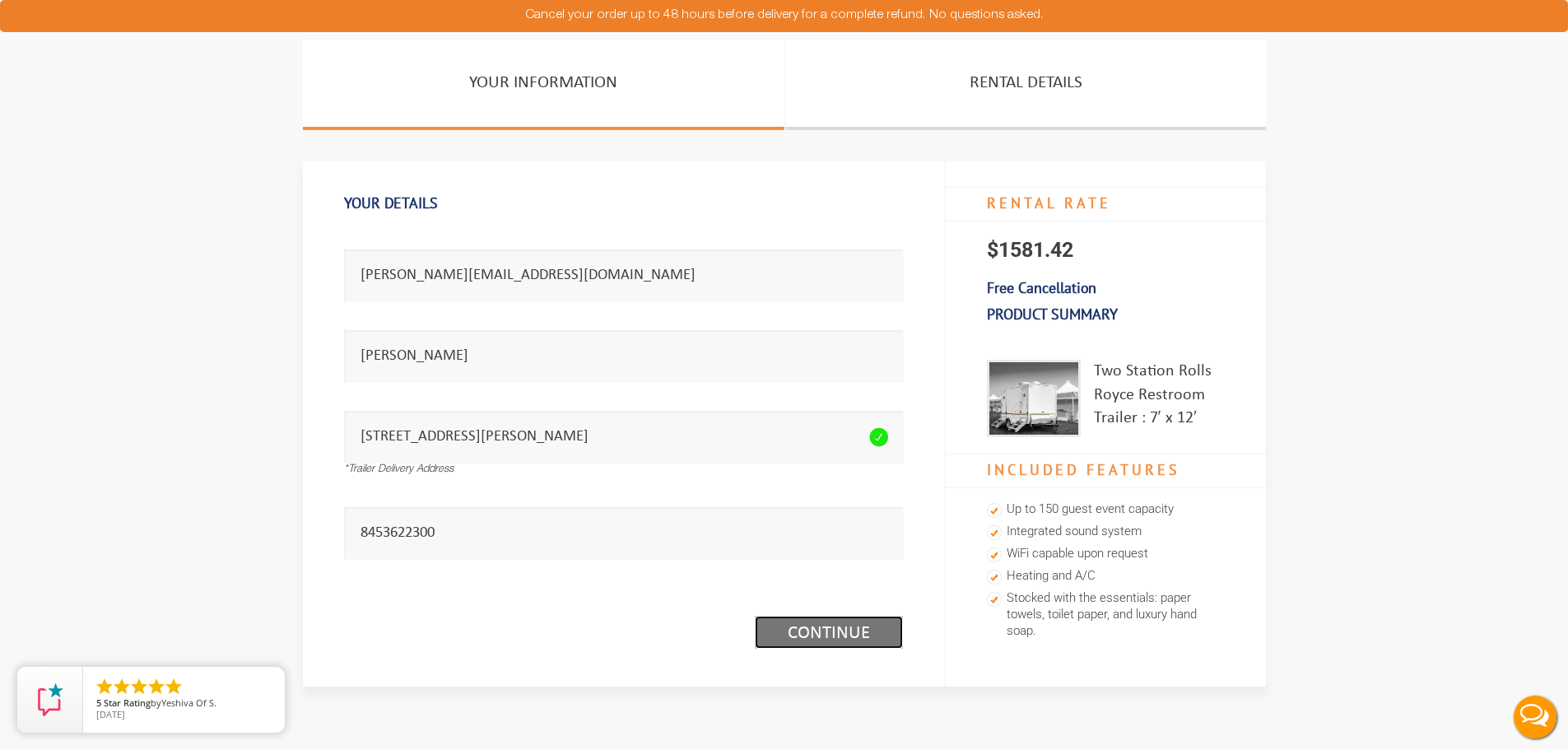
click at [865, 629] on link "Continue (1/3)" at bounding box center [828, 632] width 148 height 33
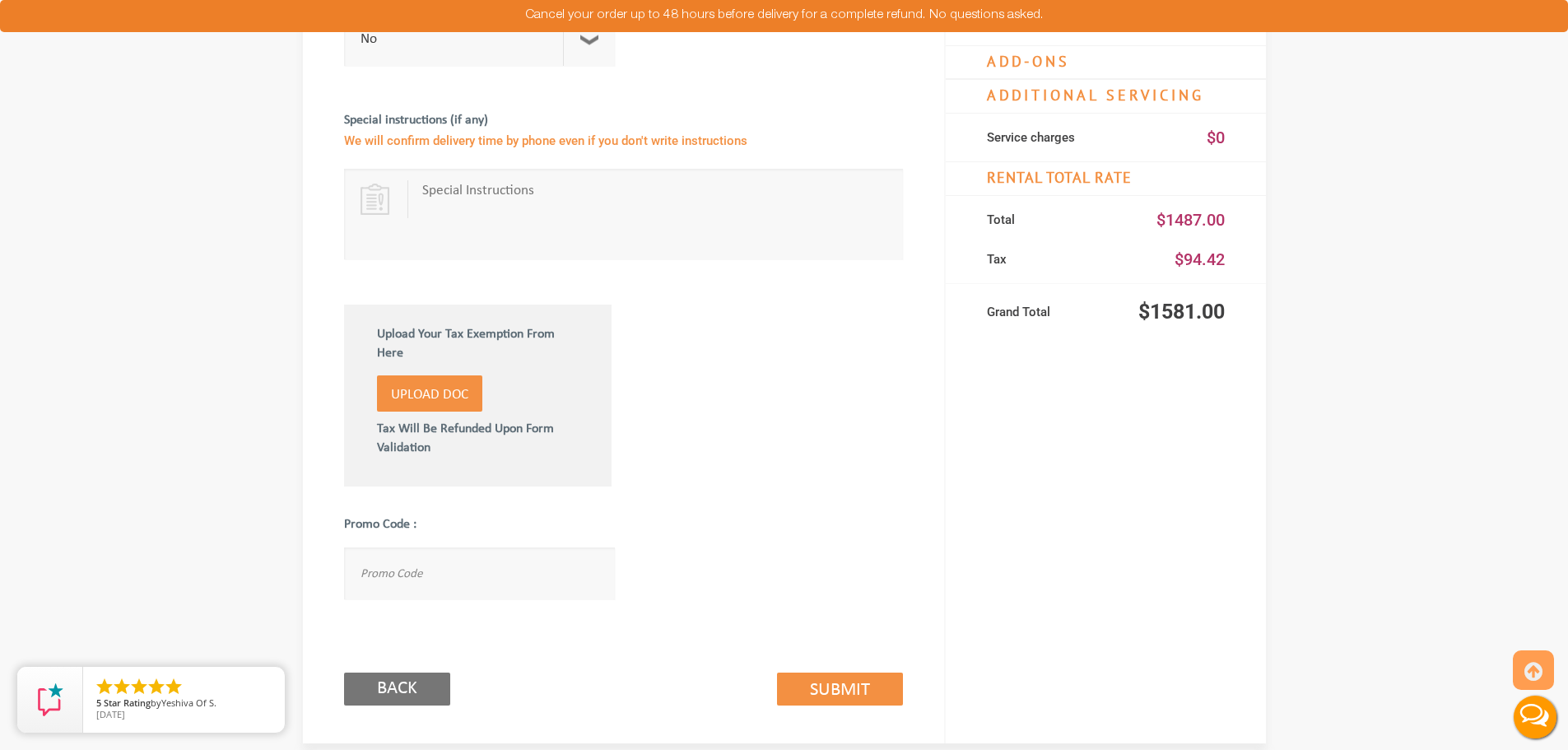
scroll to position [741, 0]
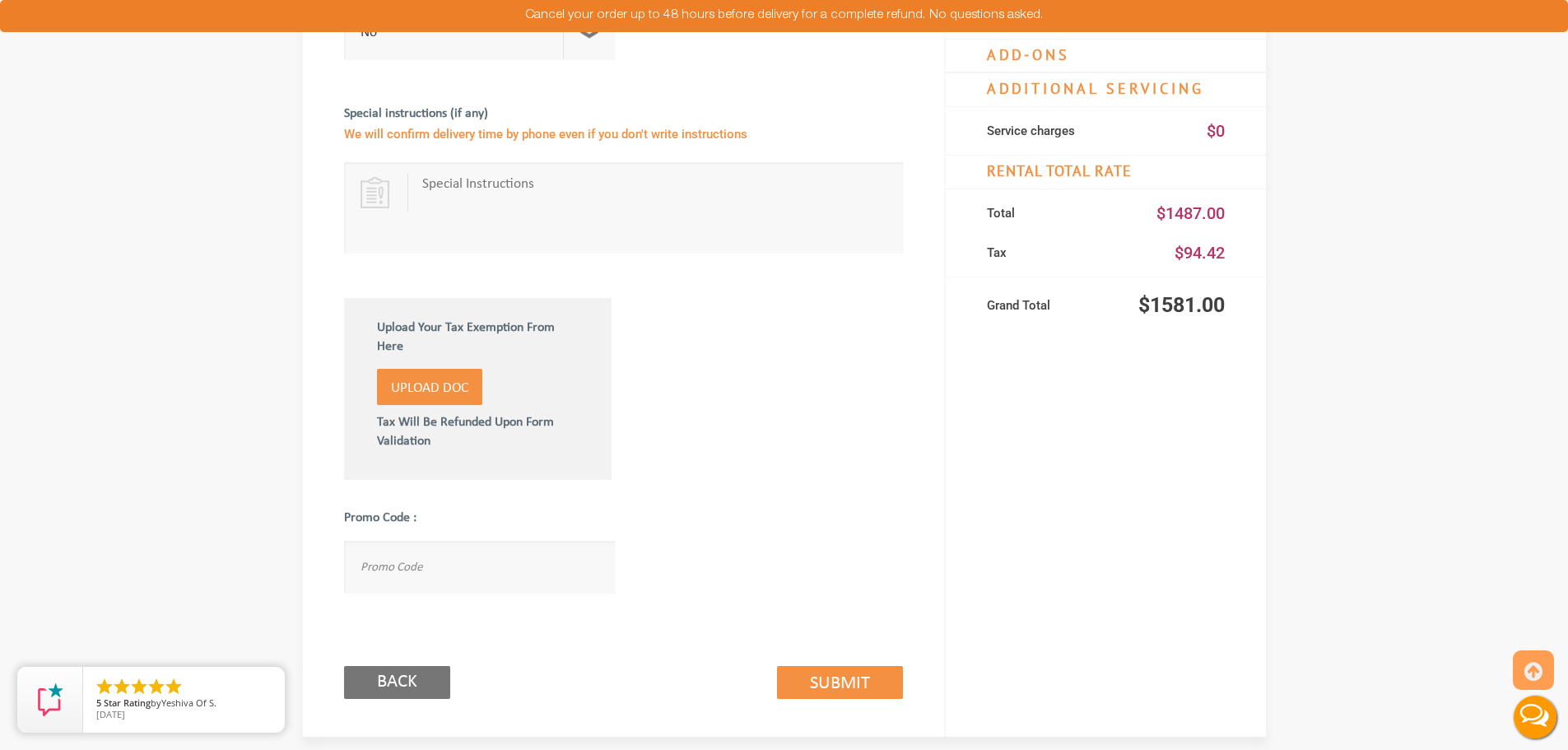
click at [851, 702] on div "Back Submit (2/3)" at bounding box center [623, 665] width 559 height 95
click at [861, 684] on link "Submit (2/3)" at bounding box center [840, 682] width 126 height 33
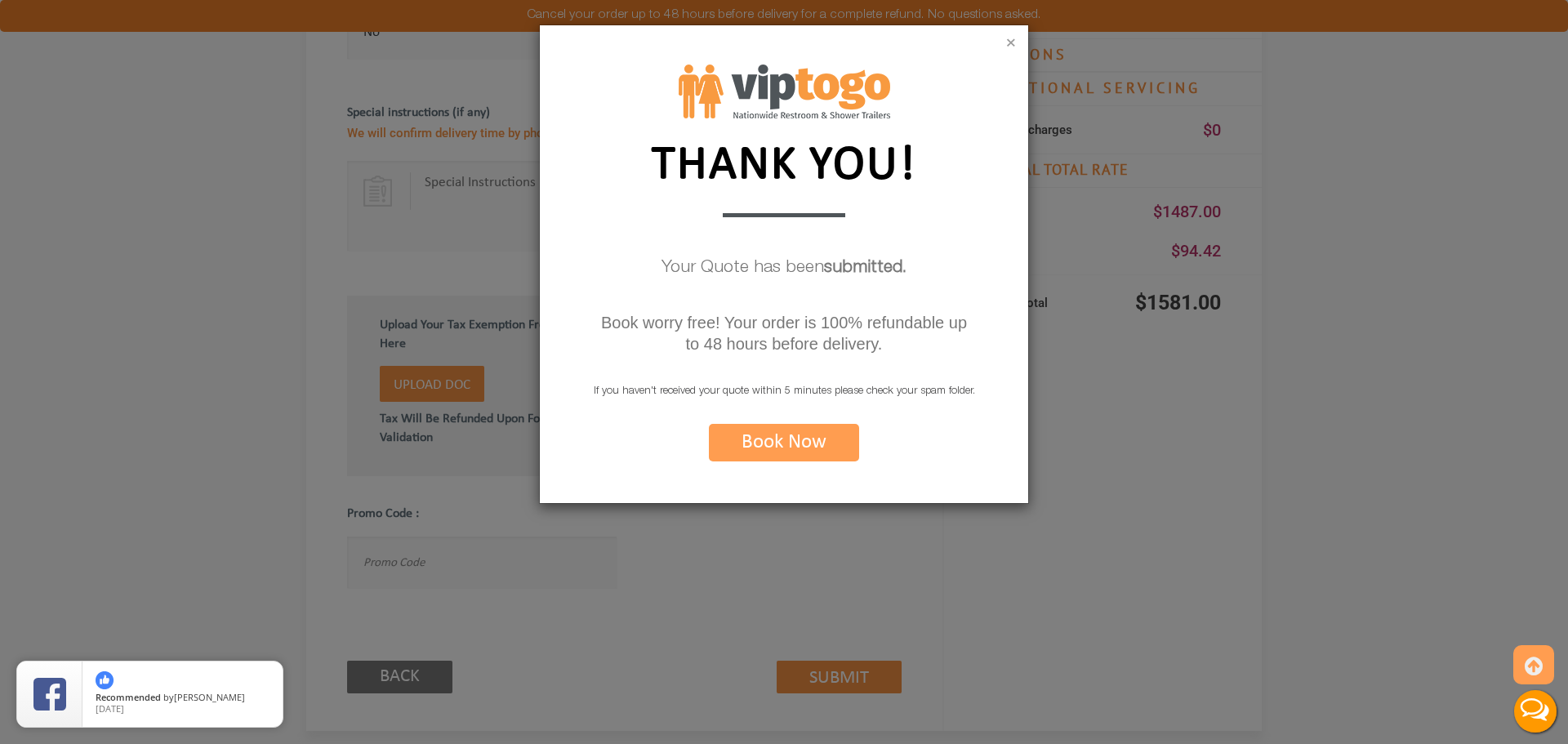
click at [1013, 41] on button "×" at bounding box center [1011, 44] width 10 height 16
